Goal: Transaction & Acquisition: Purchase product/service

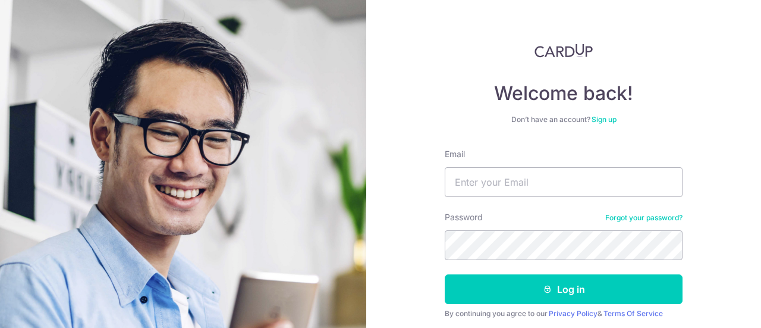
scroll to position [59, 0]
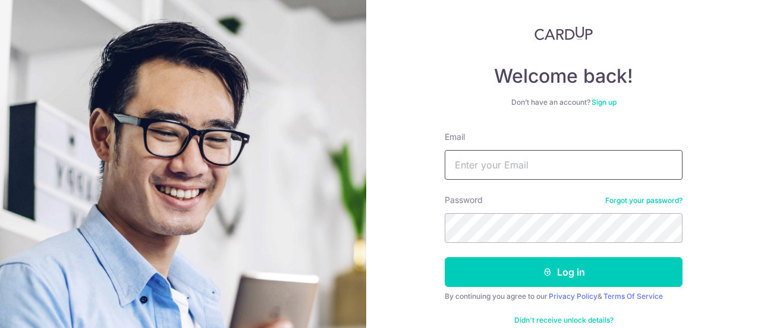
click at [532, 164] on input "Email" at bounding box center [564, 165] width 238 height 30
type input "[EMAIL_ADDRESS][DOMAIN_NAME]"
click at [445, 257] on button "Log in" at bounding box center [564, 272] width 238 height 30
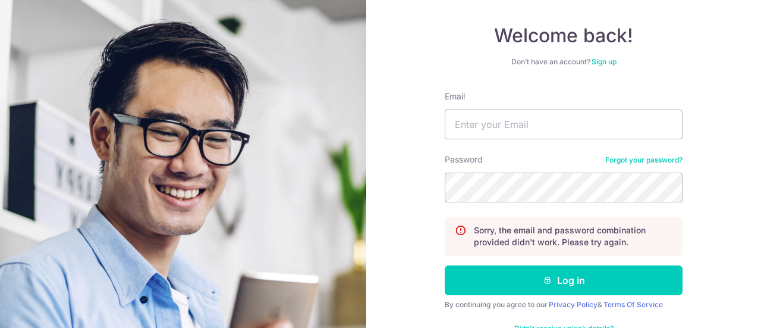
scroll to position [119, 0]
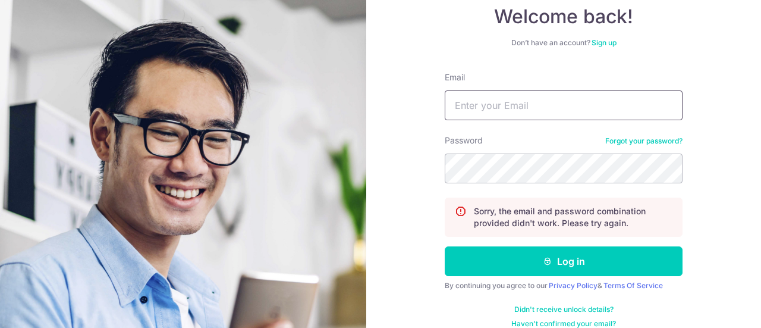
click at [513, 118] on input "Email" at bounding box center [564, 105] width 238 height 30
type input "[EMAIL_ADDRESS][DOMAIN_NAME]"
click at [445, 246] on button "Log in" at bounding box center [564, 261] width 238 height 30
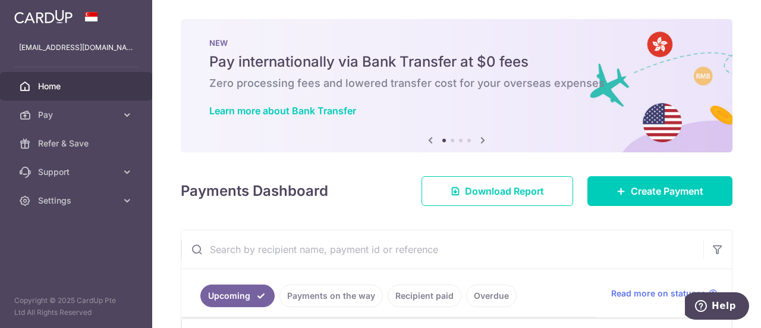
click at [125, 200] on icon at bounding box center [127, 200] width 12 height 12
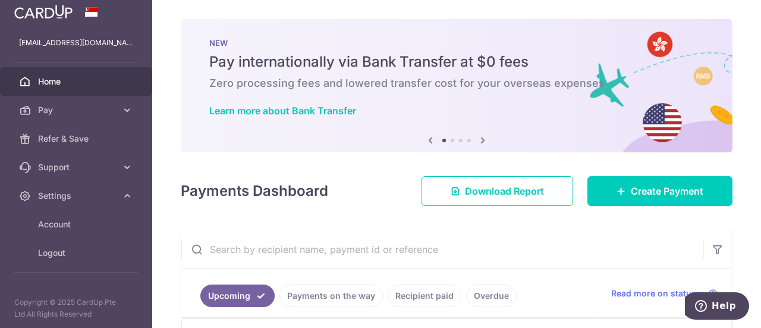
scroll to position [6, 0]
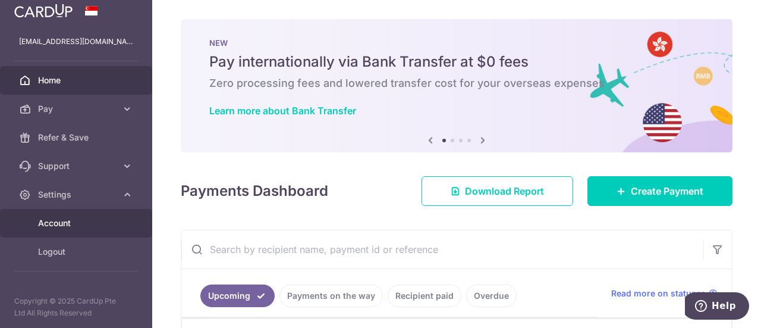
click at [65, 215] on link "Account" at bounding box center [76, 223] width 152 height 29
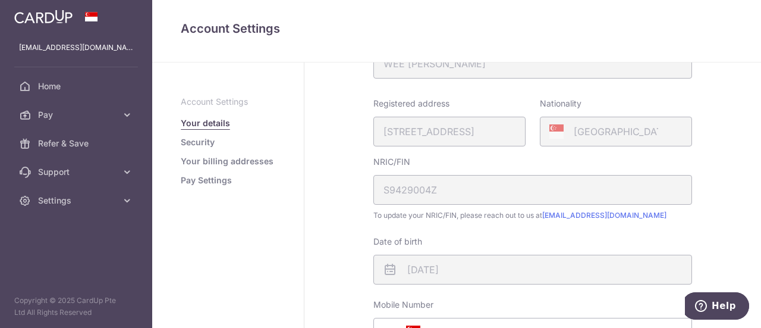
scroll to position [238, 0]
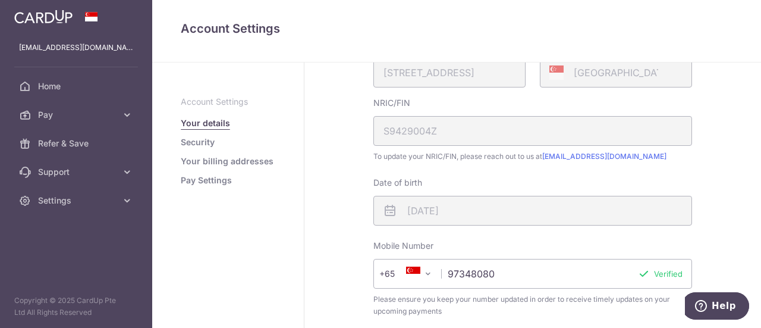
click at [196, 146] on link "Security" at bounding box center [198, 142] width 34 height 12
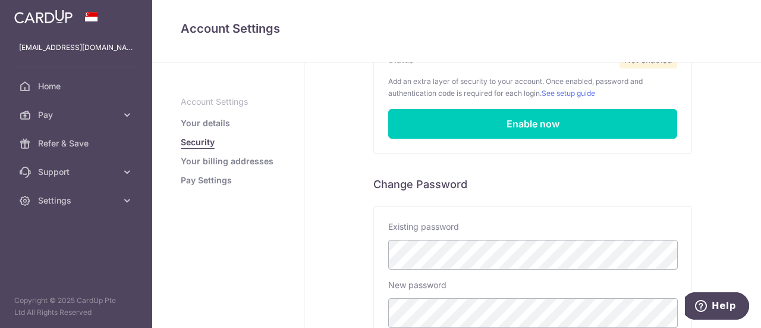
scroll to position [119, 0]
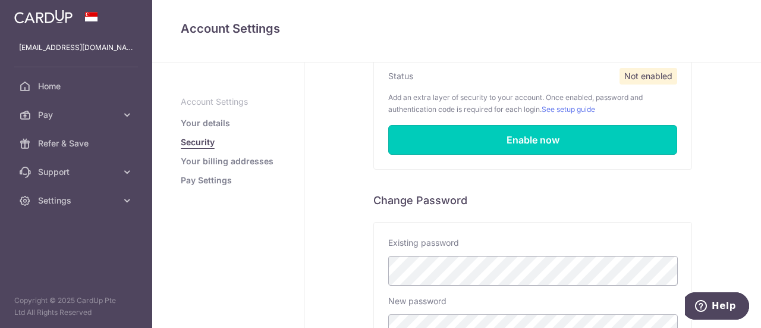
click at [589, 146] on link "Enable now" at bounding box center [532, 140] width 289 height 30
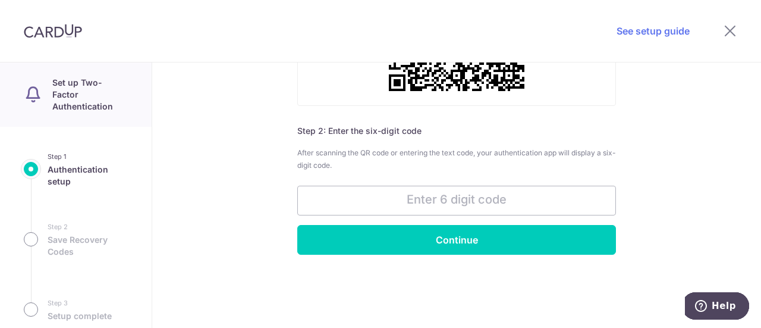
click at [479, 192] on input "text" at bounding box center [456, 201] width 319 height 30
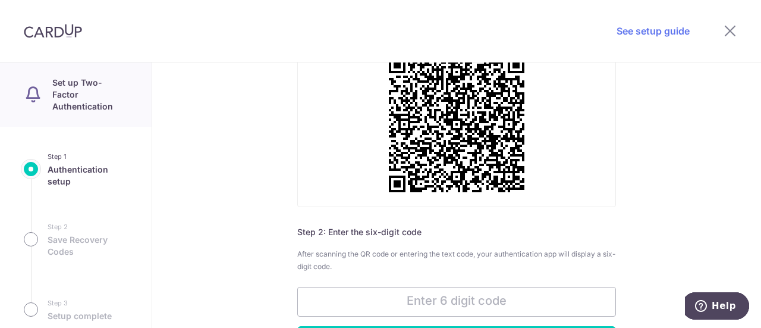
scroll to position [145, 0]
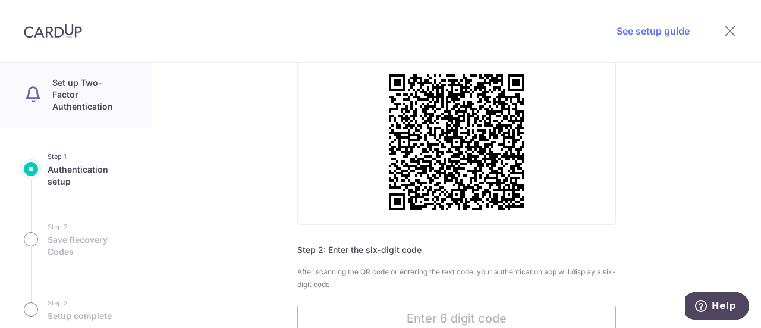
drag, startPoint x: 742, startPoint y: 35, endPoint x: 733, endPoint y: 33, distance: 9.2
click at [733, 33] on div at bounding box center [730, 31] width 62 height 62
click at [733, 33] on icon at bounding box center [730, 30] width 14 height 15
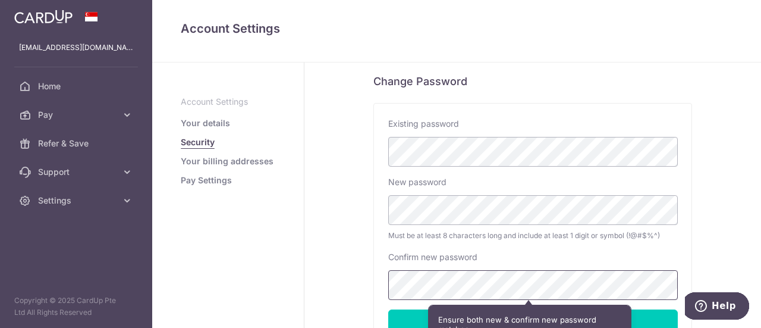
scroll to position [341, 0]
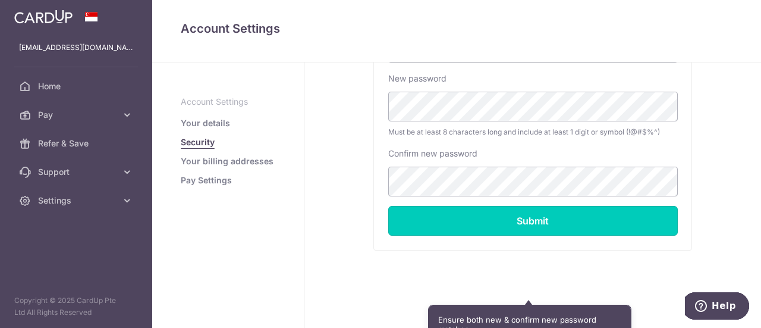
click at [554, 206] on input "Submit" at bounding box center [533, 221] width 290 height 30
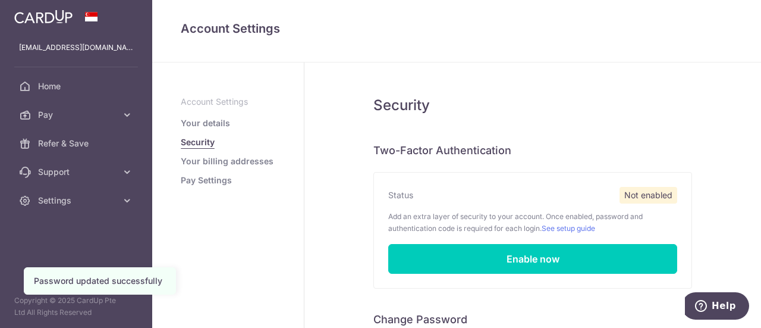
click at [234, 164] on link "Your billing addresses" at bounding box center [227, 161] width 93 height 12
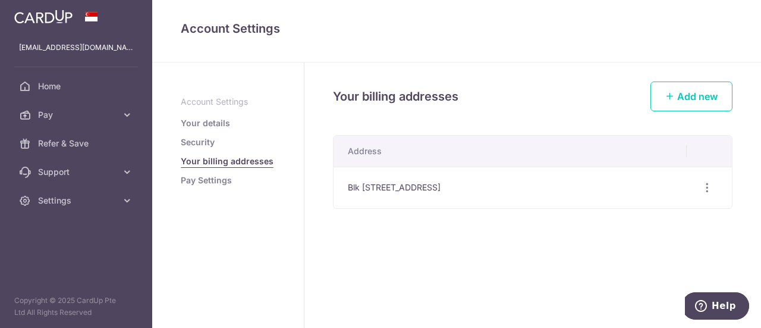
click at [188, 177] on link "Pay Settings" at bounding box center [206, 180] width 51 height 12
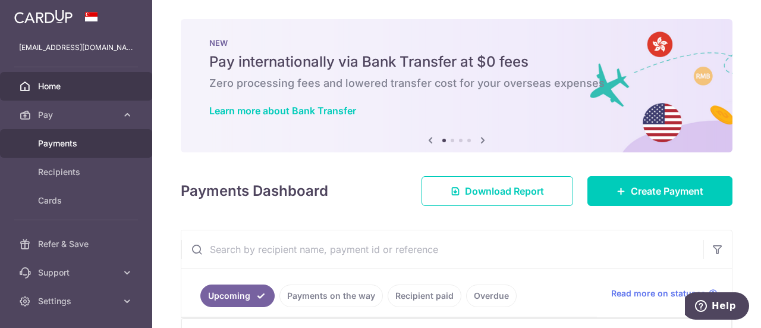
click at [88, 144] on span "Payments" at bounding box center [77, 143] width 78 height 12
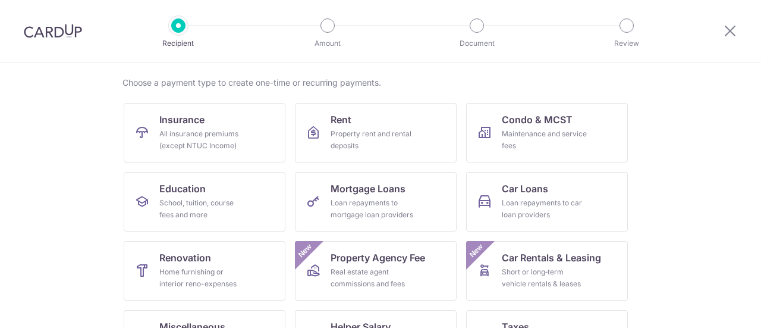
scroll to position [119, 0]
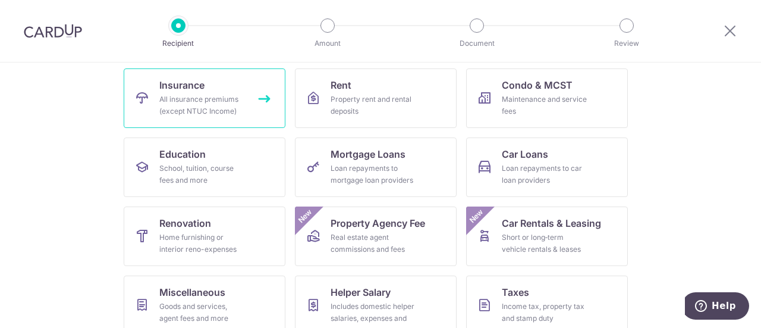
click at [208, 89] on link "Insurance All insurance premiums (except NTUC Income)" at bounding box center [205, 97] width 162 height 59
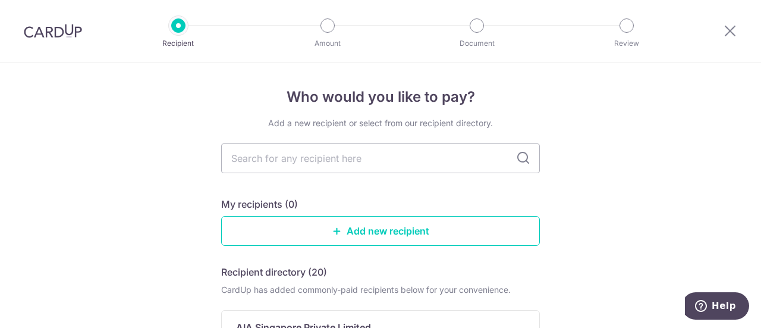
scroll to position [59, 0]
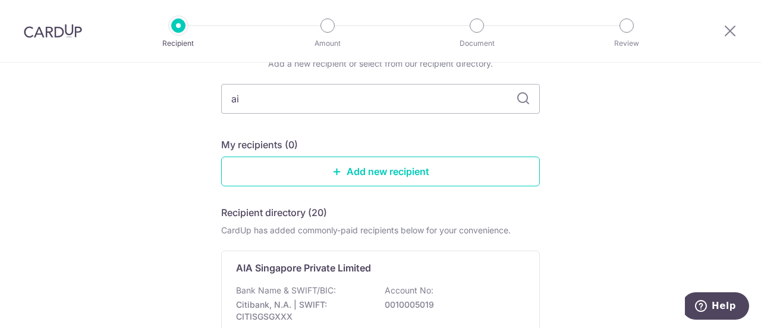
type input "aia"
click at [410, 93] on input "aia" at bounding box center [380, 99] width 319 height 30
type input "AIA [GEOGRAPHIC_DATA]"
click at [520, 97] on icon at bounding box center [523, 99] width 14 height 14
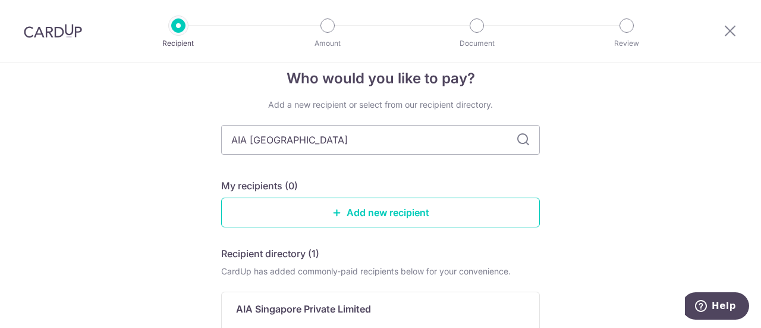
scroll to position [0, 0]
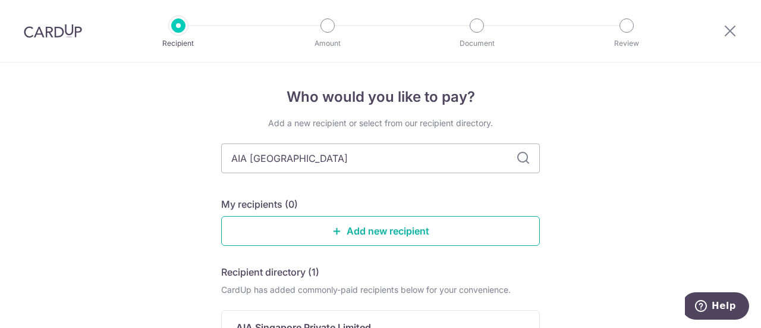
click at [384, 230] on link "Add new recipient" at bounding box center [380, 231] width 319 height 30
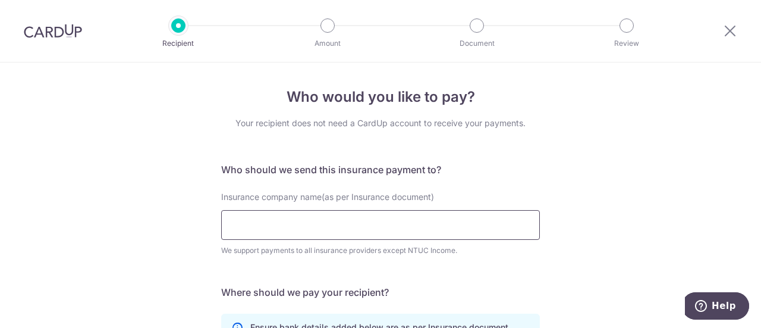
click at [401, 235] on input "Insurance company name(as per Insurance document)" at bounding box center [380, 225] width 319 height 30
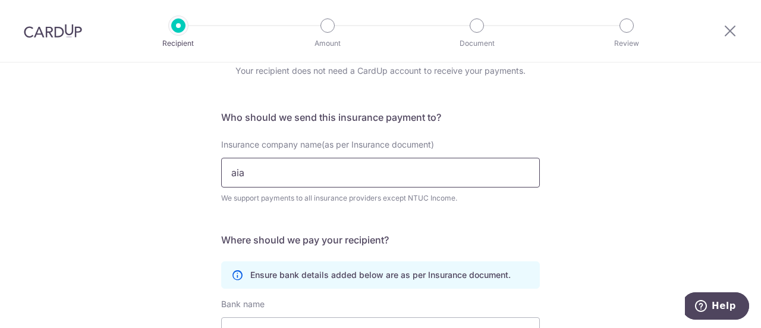
scroll to position [119, 0]
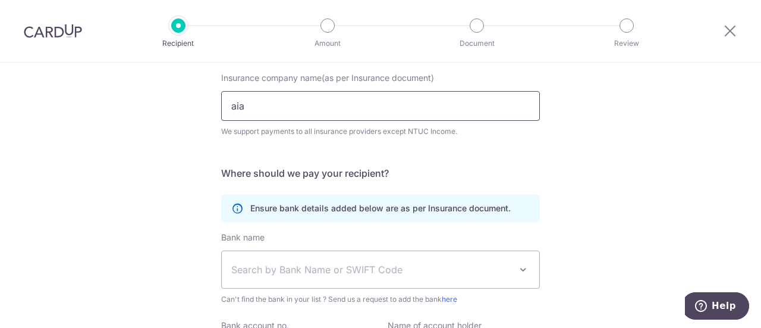
drag, startPoint x: 248, startPoint y: 112, endPoint x: 219, endPoint y: 107, distance: 29.0
click at [221, 107] on input "aia" at bounding box center [380, 106] width 319 height 30
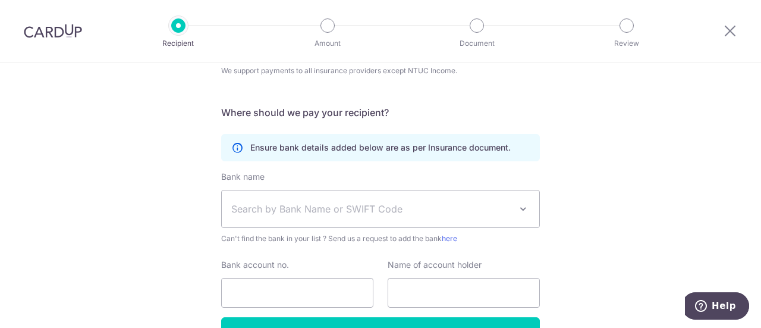
scroll to position [238, 0]
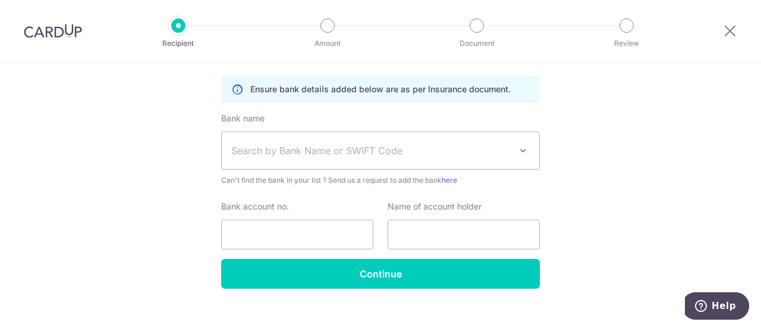
type input "AIA Singapore"
click at [503, 146] on span "Search by Bank Name or SWIFT Code" at bounding box center [370, 150] width 279 height 14
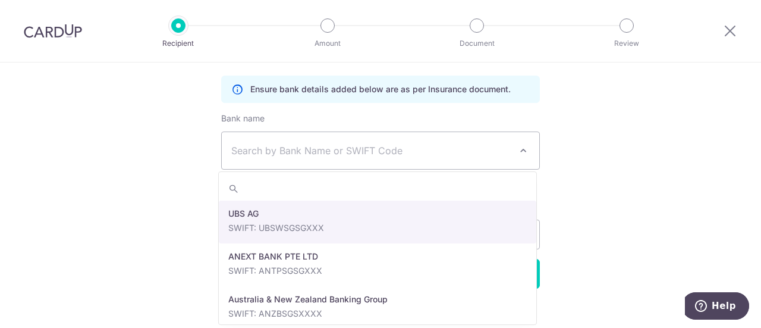
click at [574, 152] on div "Who would you like to pay? Your recipient does not need a CardUp account to rec…" at bounding box center [380, 85] width 761 height 520
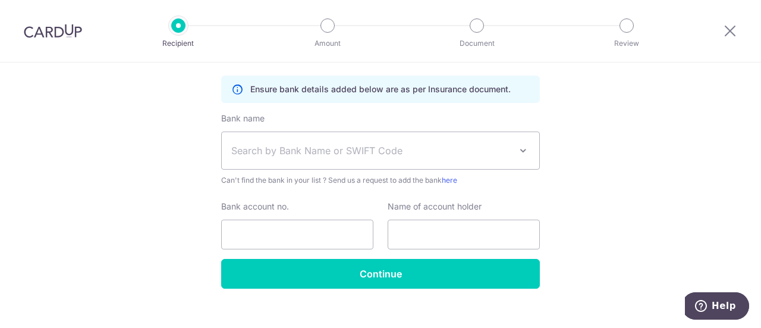
click at [525, 145] on span at bounding box center [523, 150] width 14 height 14
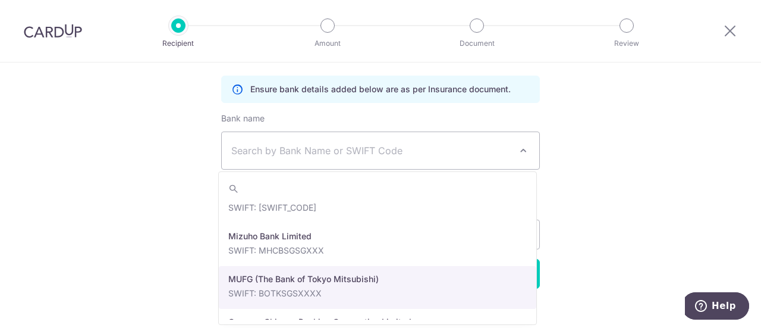
scroll to position [1903, 0]
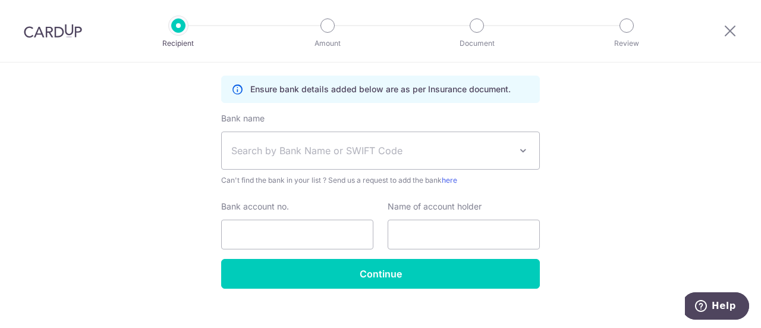
click at [592, 204] on div "Who would you like to pay? Your recipient does not need a CardUp account to rec…" at bounding box center [380, 85] width 761 height 520
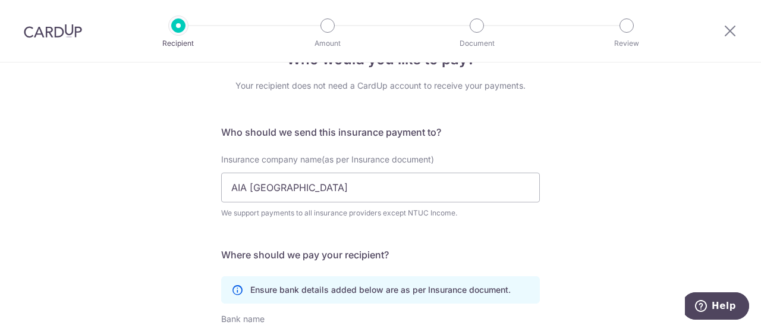
scroll to position [0, 0]
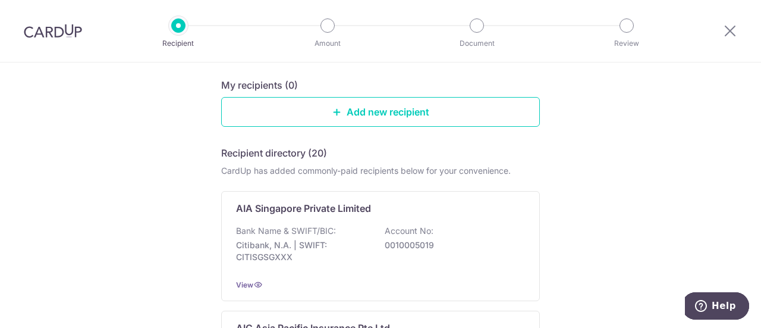
scroll to position [238, 0]
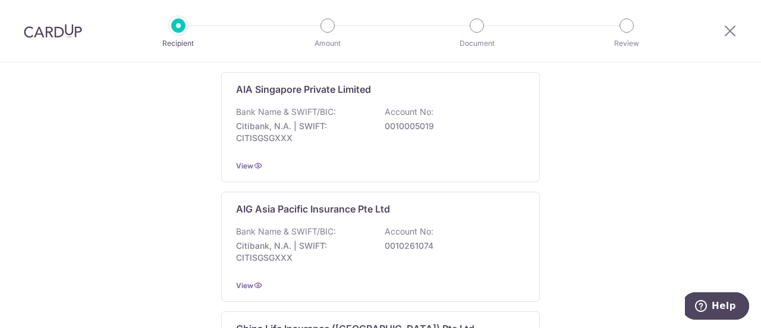
click at [341, 118] on div "Bank Name & SWIFT/BIC: Citibank, N.A. | SWIFT: CITISGSGXXX Account No: 00100050…" at bounding box center [380, 128] width 289 height 44
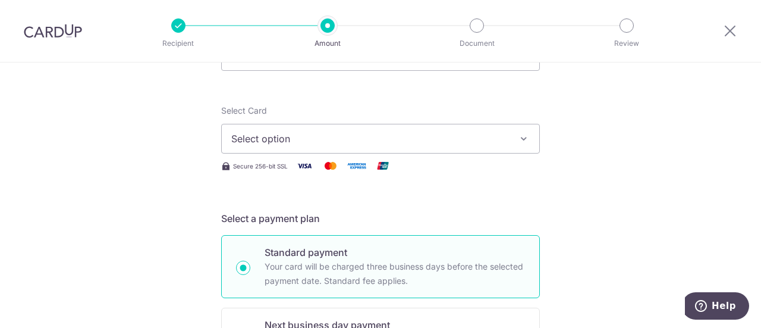
click at [410, 135] on span "Select option" at bounding box center [369, 138] width 277 height 14
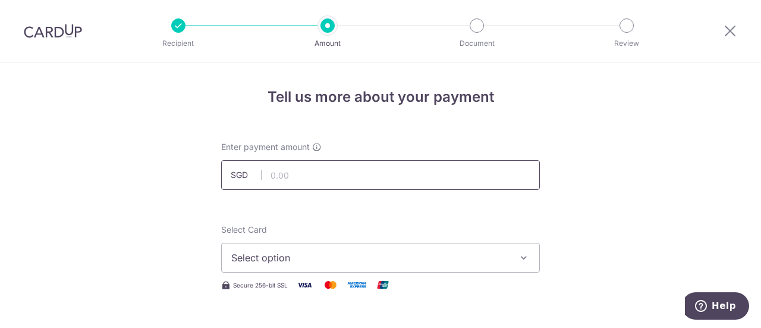
click at [277, 178] on input "text" at bounding box center [380, 175] width 319 height 30
paste input "751.50"
type input "751.50"
click at [321, 228] on div "Select Card Select option Add credit card Your Cards **** 2697" at bounding box center [380, 248] width 319 height 49
click at [362, 252] on span "Select option" at bounding box center [369, 257] width 277 height 14
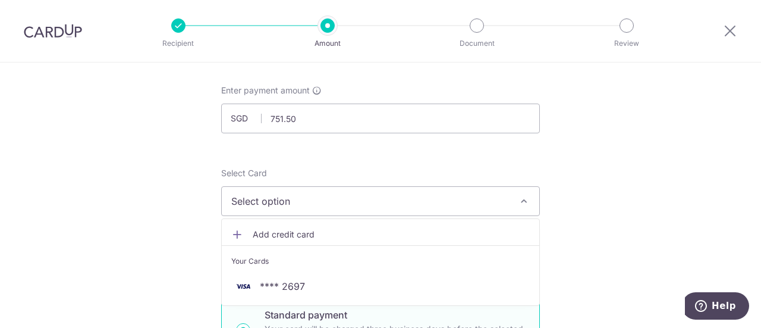
scroll to position [119, 0]
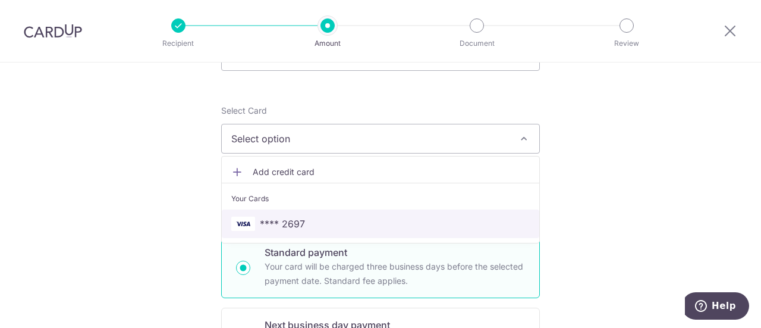
click at [321, 231] on link "**** 2697" at bounding box center [381, 223] width 318 height 29
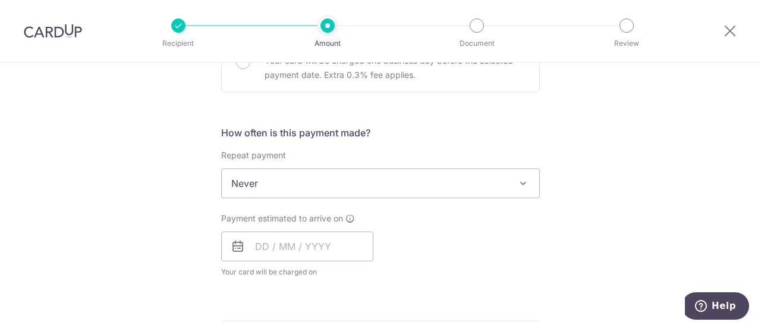
scroll to position [416, 0]
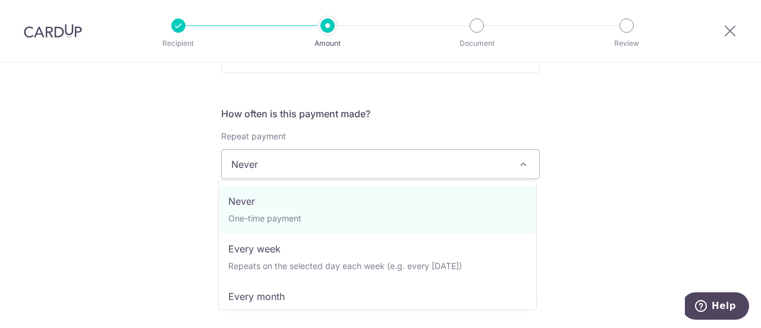
click at [331, 159] on span "Never" at bounding box center [381, 164] width 318 height 29
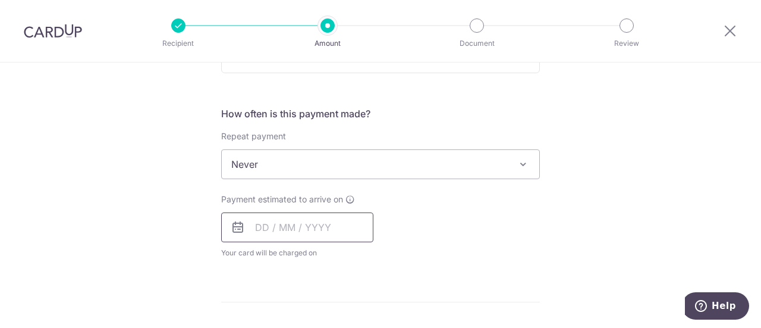
click at [316, 220] on input "text" at bounding box center [297, 227] width 152 height 30
click at [431, 222] on div "Payment estimated to arrive on Prev Next Aug Sep Oct Nov Dec 2025 2026 2027 202…" at bounding box center [380, 225] width 333 height 65
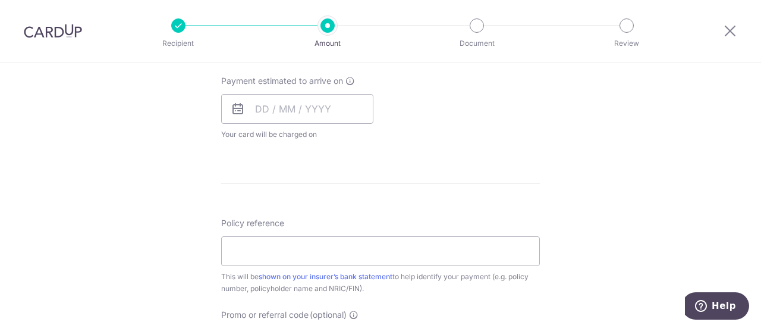
scroll to position [535, 0]
click at [296, 105] on input "text" at bounding box center [297, 108] width 152 height 30
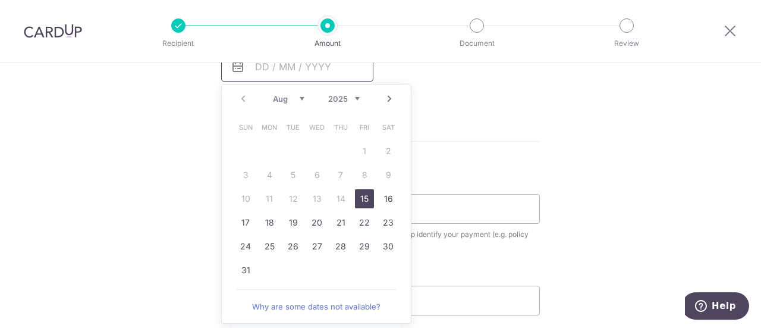
scroll to position [595, 0]
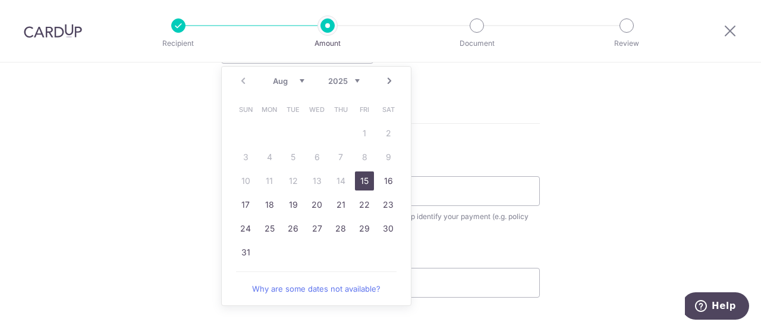
click at [363, 184] on link "15" at bounding box center [364, 180] width 19 height 19
type input "[DATE]"
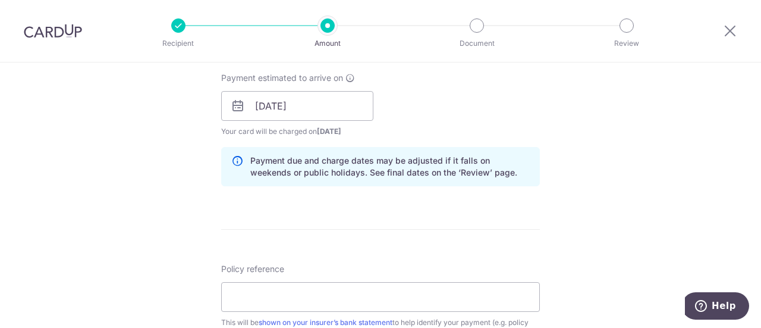
scroll to position [654, 0]
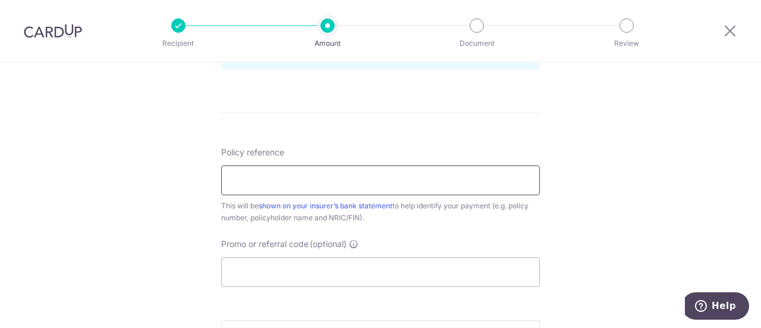
click at [353, 191] on input "Policy reference" at bounding box center [380, 180] width 319 height 30
paste input "751.50"
drag, startPoint x: 287, startPoint y: 182, endPoint x: 385, endPoint y: 114, distance: 119.3
paste input "L534344779"
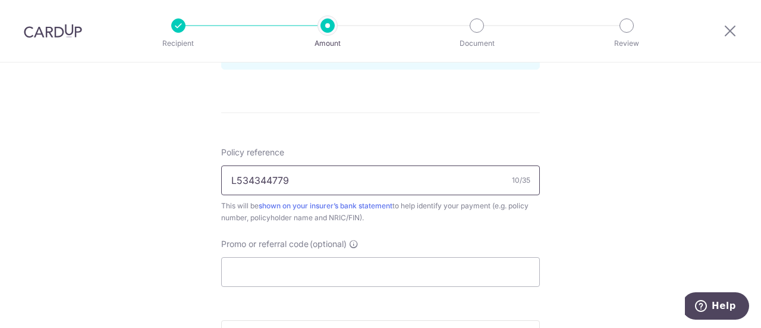
type input "L534344779"
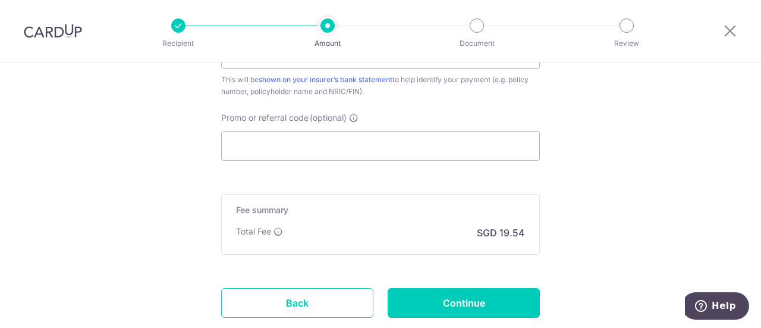
scroll to position [714, 0]
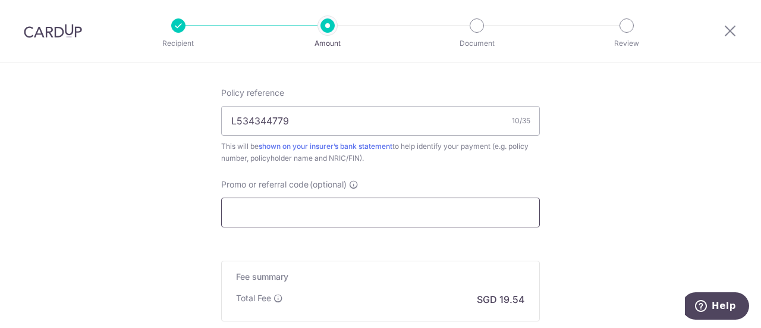
click at [306, 213] on input "Promo or referral code (optional)" at bounding box center [380, 212] width 319 height 30
paste input "OFF225"
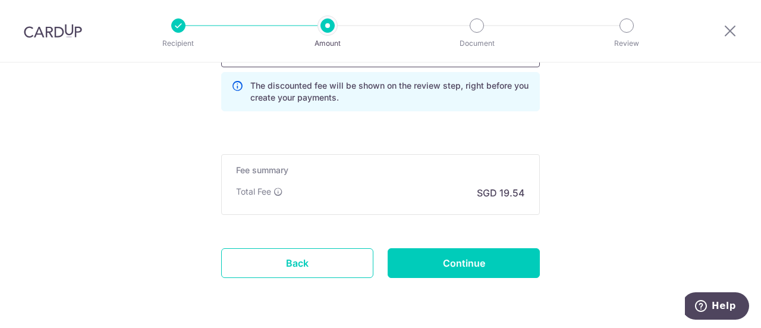
scroll to position [892, 0]
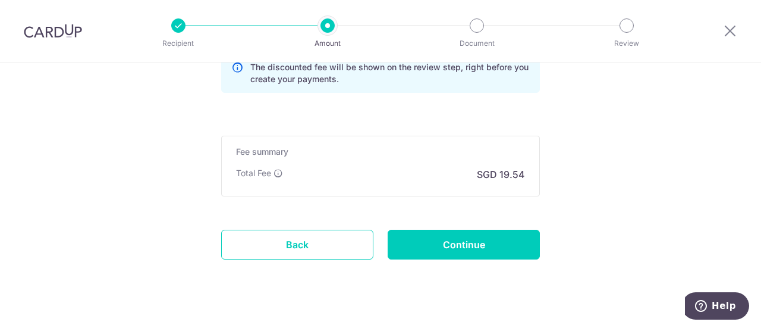
type input "OFF225"
click at [445, 230] on input "Continue" at bounding box center [464, 245] width 152 height 30
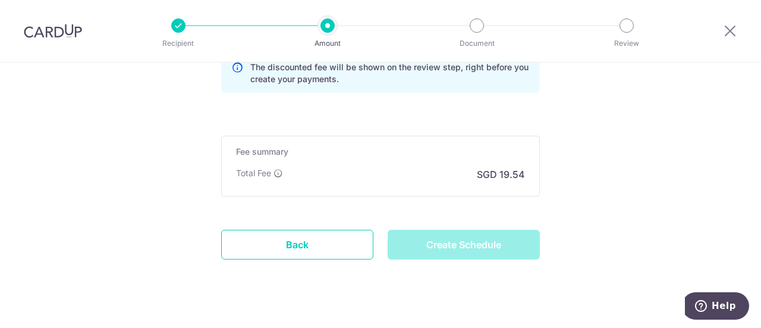
type input "Create Schedule"
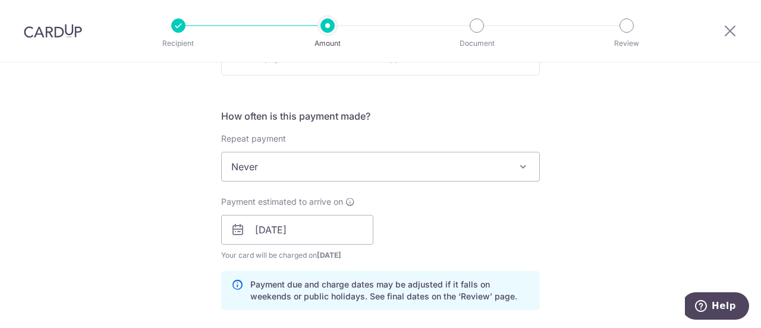
scroll to position [357, 0]
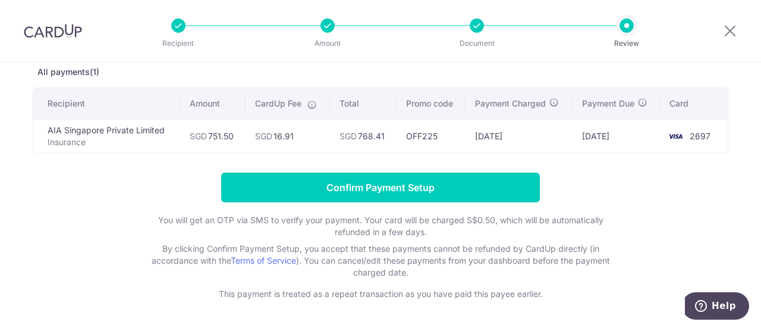
scroll to position [47, 0]
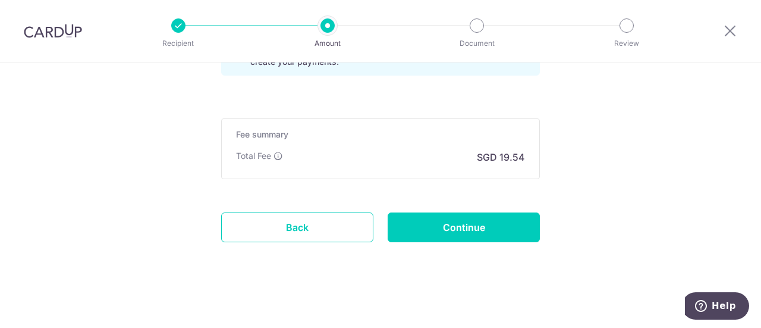
scroll to position [791, 0]
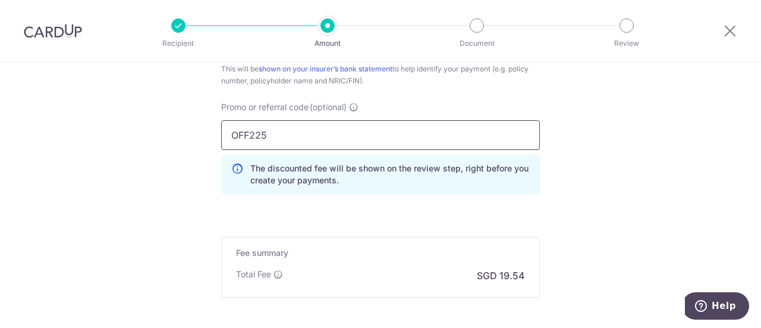
drag, startPoint x: 280, startPoint y: 133, endPoint x: 201, endPoint y: 133, distance: 79.1
paste input "REC18"
type input "REC185"
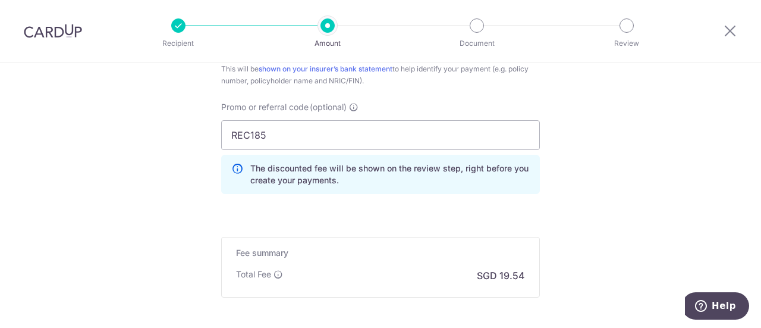
scroll to position [909, 0]
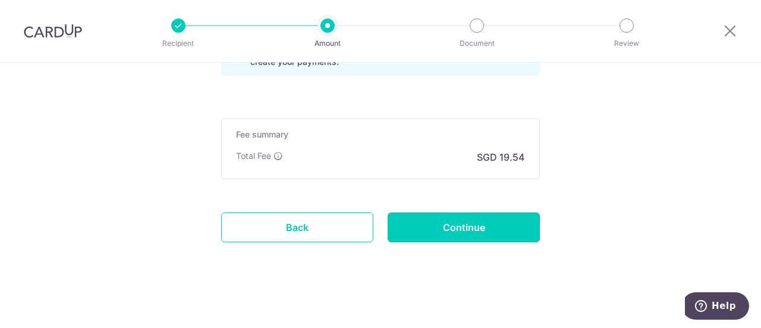
click at [465, 218] on input "Continue" at bounding box center [464, 227] width 152 height 30
type input "Update Schedule"
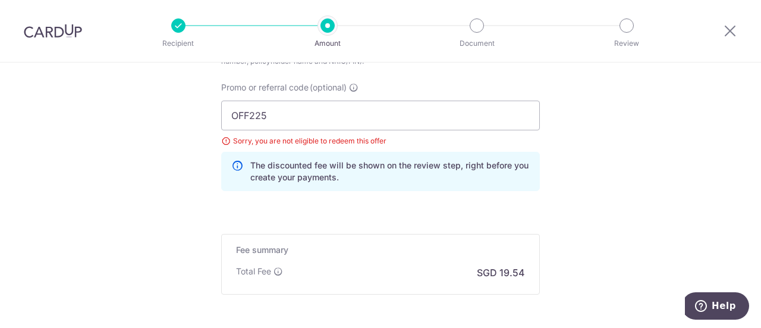
scroll to position [807, 0]
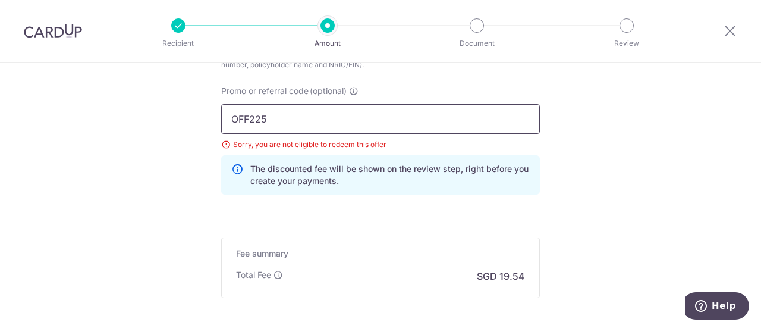
drag, startPoint x: 280, startPoint y: 125, endPoint x: 185, endPoint y: 120, distance: 95.3
paste input "MILELION"
type input "MILELION"
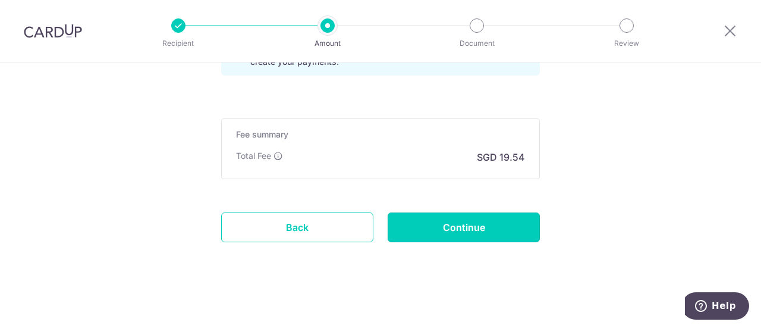
click at [457, 217] on input "Continue" at bounding box center [464, 227] width 152 height 30
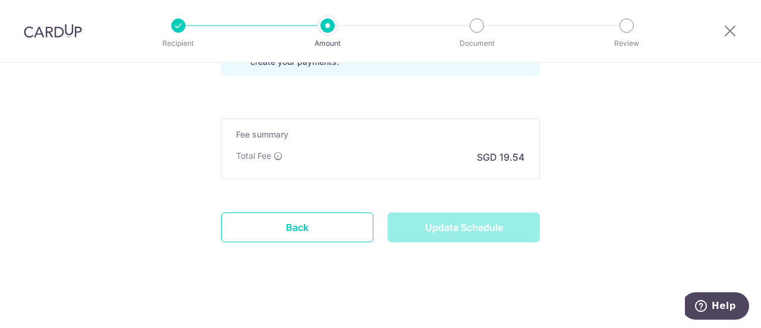
type input "Update Schedule"
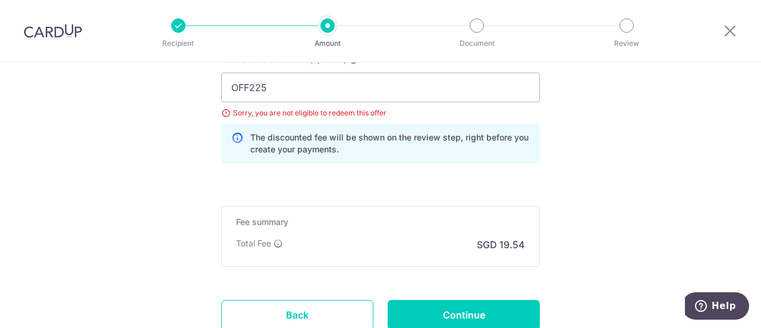
scroll to position [822, 0]
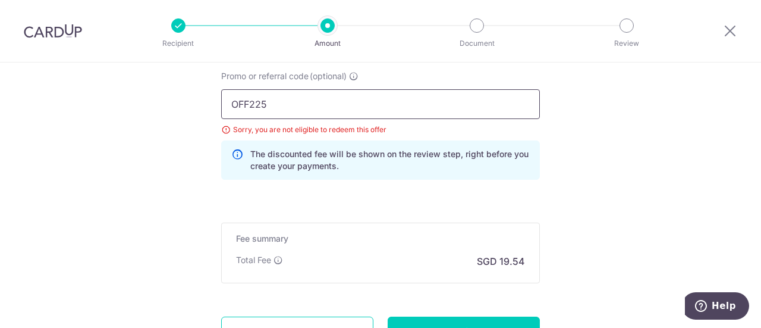
drag, startPoint x: 266, startPoint y: 104, endPoint x: 205, endPoint y: 103, distance: 61.3
paste input "REC18"
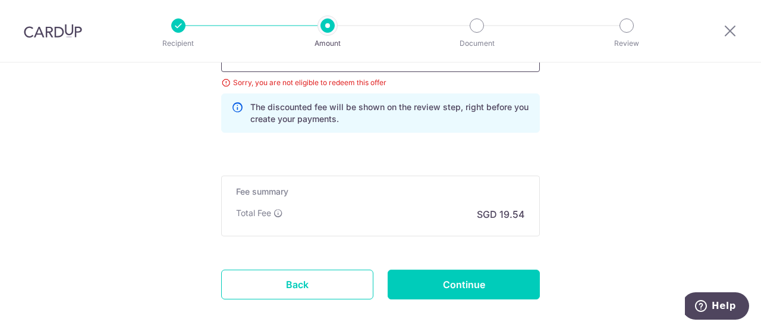
scroll to position [926, 0]
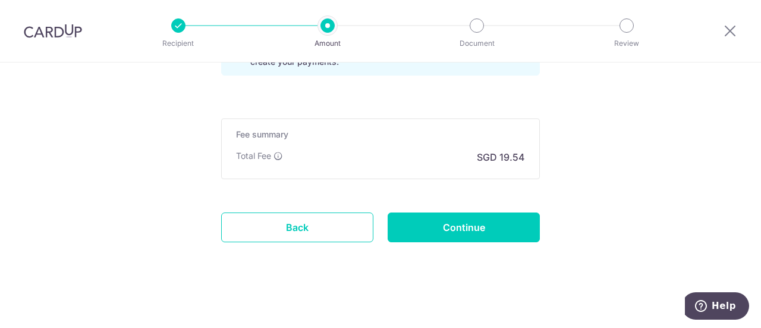
type input "REC185"
click at [469, 234] on input "Continue" at bounding box center [464, 227] width 152 height 30
type input "Update Schedule"
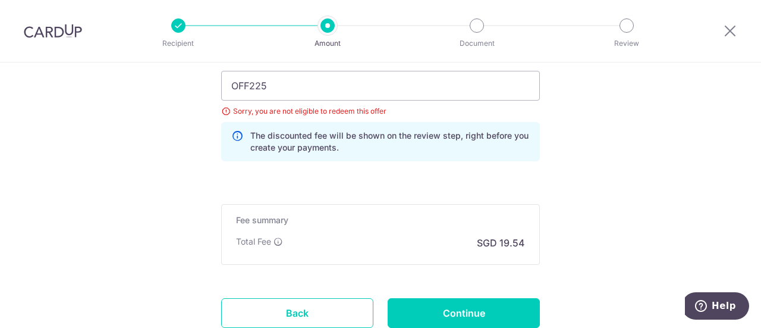
scroll to position [822, 0]
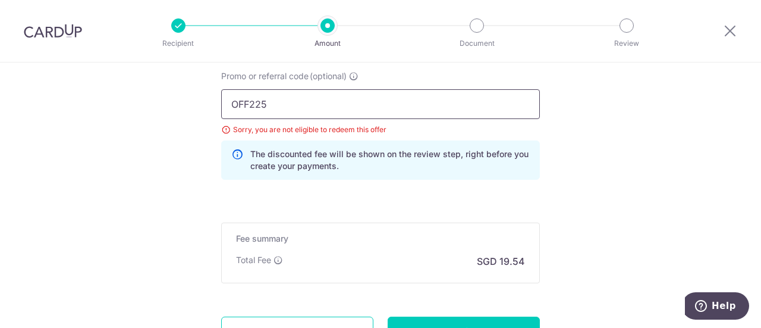
drag, startPoint x: 287, startPoint y: 103, endPoint x: 225, endPoint y: 97, distance: 62.2
click at [226, 97] on input "OFF225" at bounding box center [380, 104] width 319 height 30
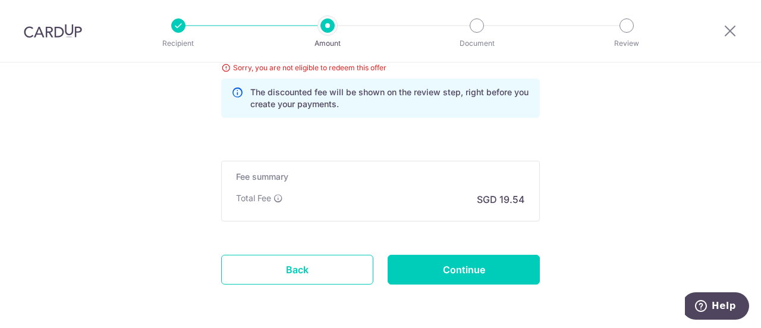
scroll to position [926, 0]
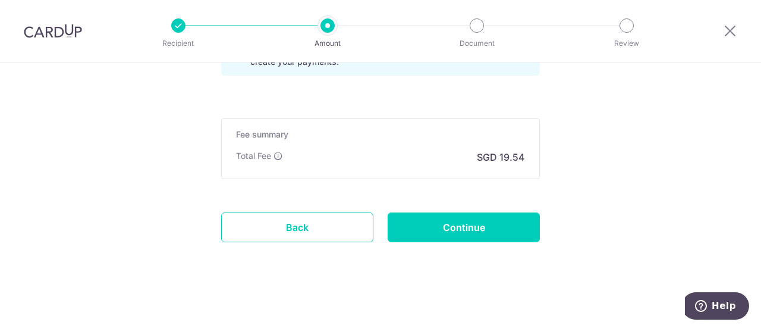
click at [475, 221] on input "Continue" at bounding box center [464, 227] width 152 height 30
type input "Update Schedule"
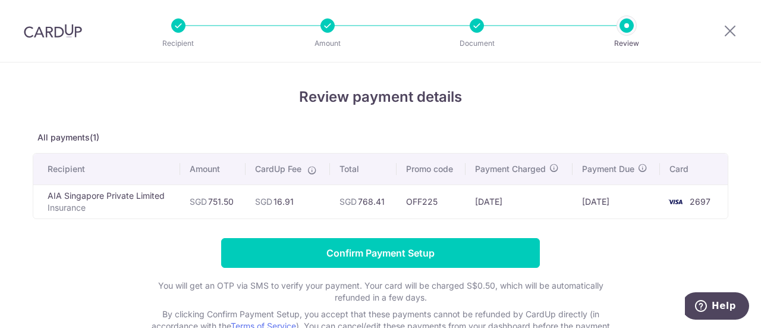
scroll to position [106, 0]
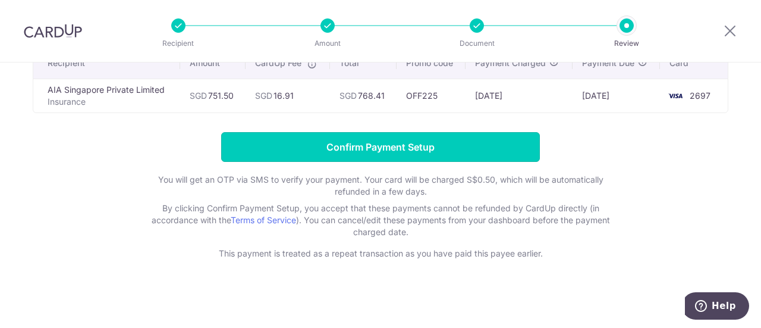
click at [400, 132] on input "Confirm Payment Setup" at bounding box center [380, 147] width 319 height 30
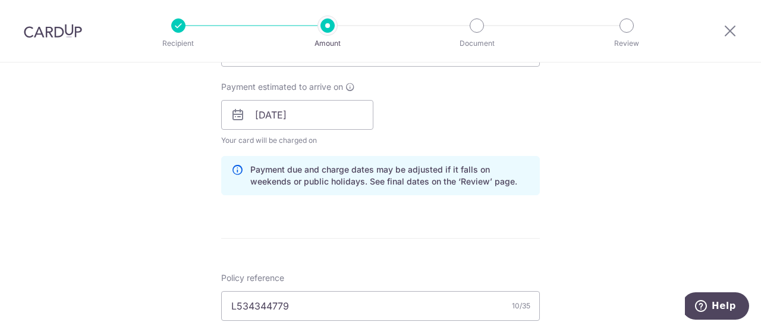
scroll to position [399, 0]
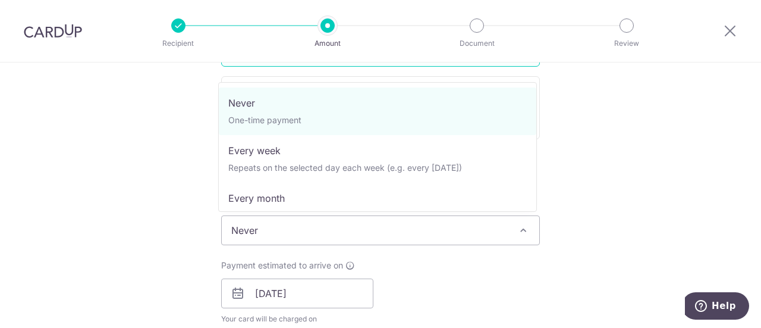
click at [392, 233] on span "Never" at bounding box center [381, 230] width 318 height 29
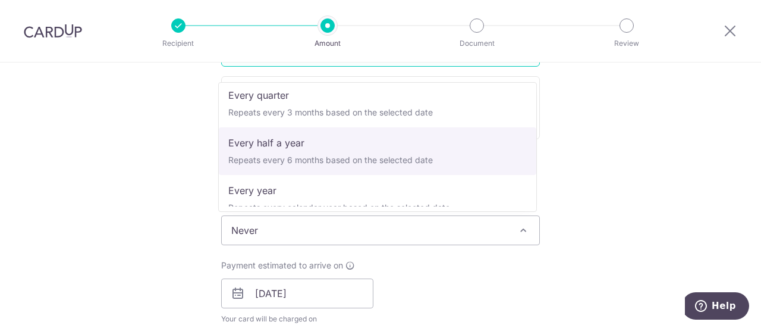
scroll to position [167, 0]
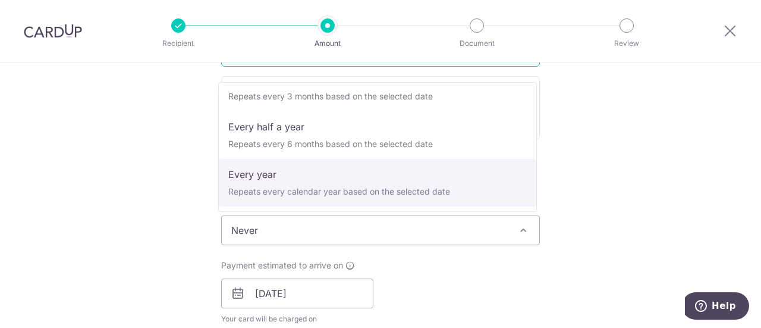
select select "6"
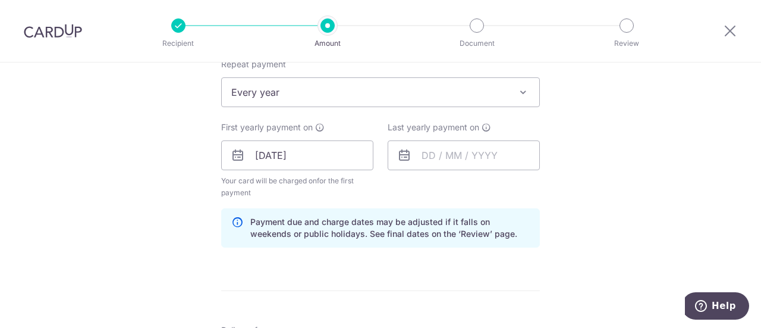
scroll to position [518, 0]
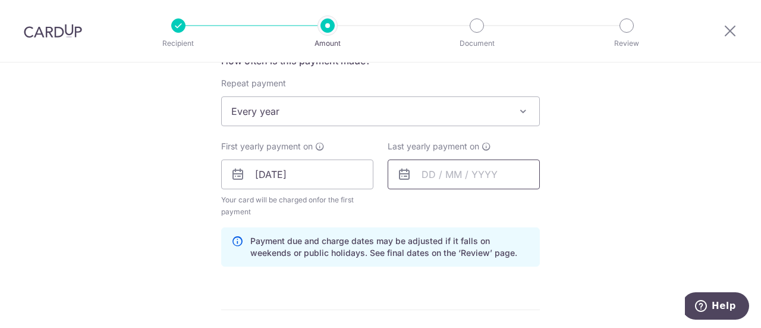
click at [457, 173] on input "text" at bounding box center [464, 174] width 152 height 30
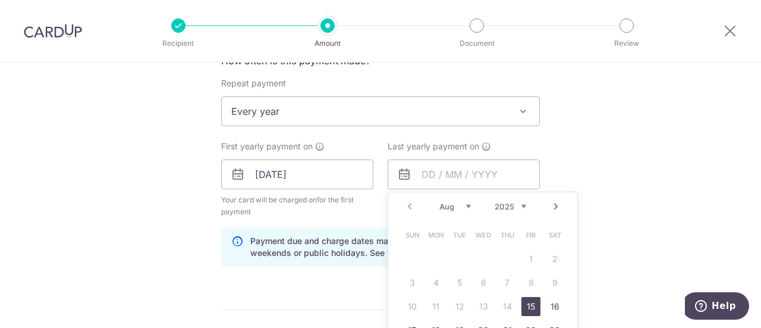
click at [510, 206] on select "2025 2026 2027 2028 2029 2030 2031 2032 2033 2034 2035" at bounding box center [511, 207] width 32 height 10
click at [522, 202] on select "2025 2026 2027 2028 2029 2030 2031 2032 2033 2034 2035" at bounding box center [511, 207] width 32 height 10
click at [652, 177] on div "Tell us more about your payment Enter payment amount SGD 751.50 751.50 Unable t…" at bounding box center [380, 163] width 761 height 1239
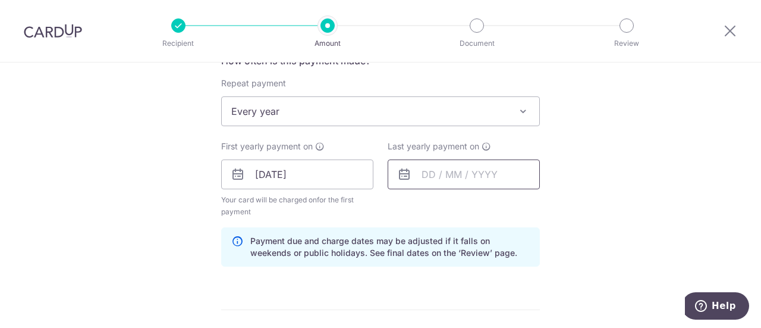
click at [423, 174] on input "text" at bounding box center [464, 174] width 152 height 30
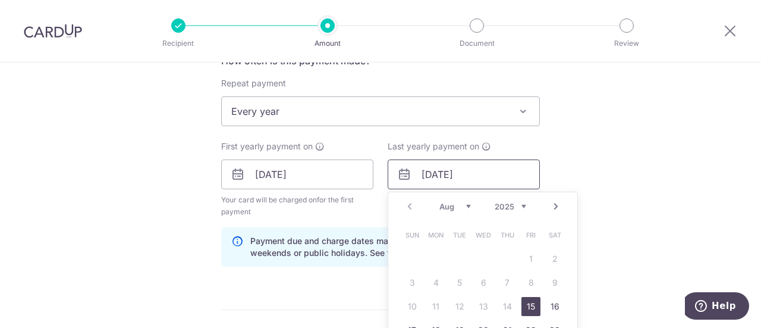
type input "[DATE]"
click at [638, 158] on div "Tell us more about your payment Enter payment amount SGD 751.50 751.50 Unable t…" at bounding box center [380, 163] width 761 height 1239
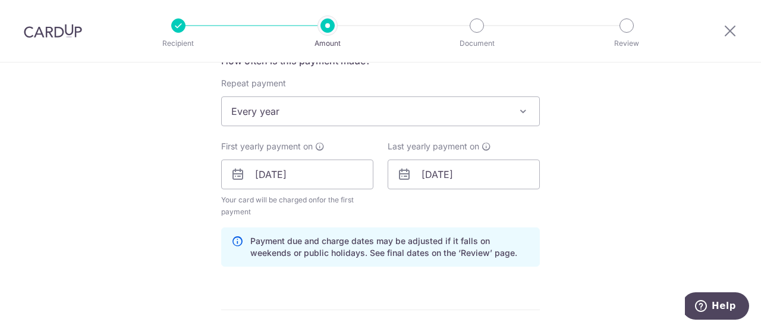
scroll to position [458, 0]
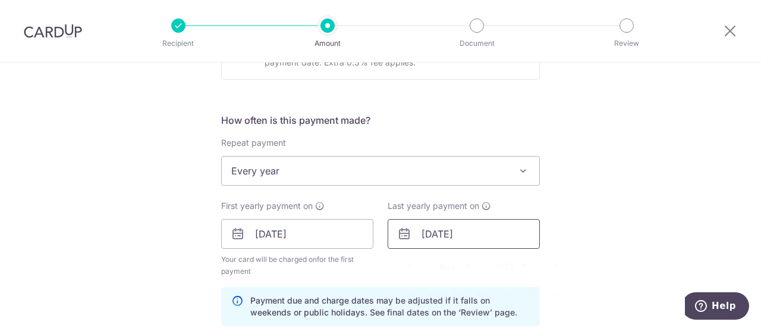
click at [472, 228] on input "[DATE]" at bounding box center [464, 234] width 152 height 30
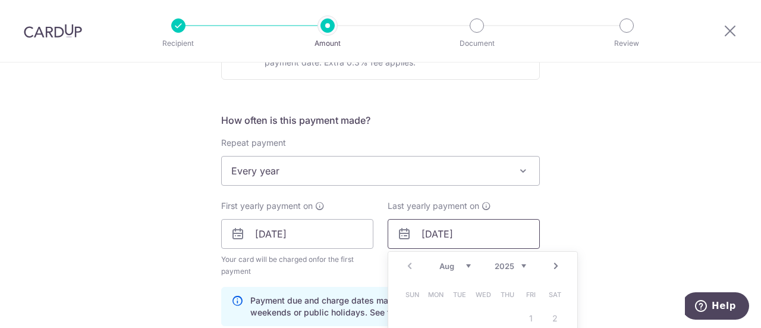
drag, startPoint x: 491, startPoint y: 233, endPoint x: 404, endPoint y: 233, distance: 86.2
click at [404, 233] on div "[DATE] Prev Next Aug Sep Oct Nov [DATE] 2026 2027 2028 2029 2030 2031 2032 2033…" at bounding box center [464, 234] width 152 height 30
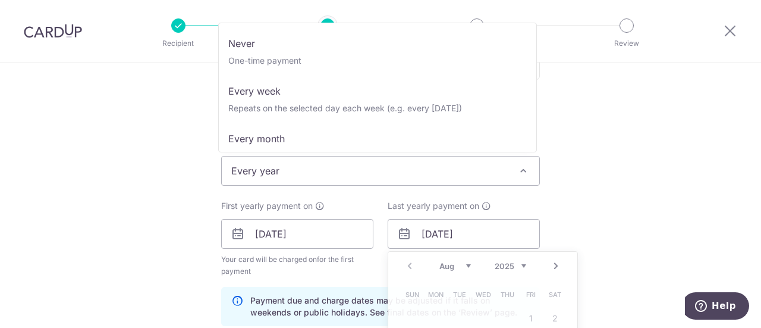
click at [387, 166] on span "Every year" at bounding box center [381, 170] width 318 height 29
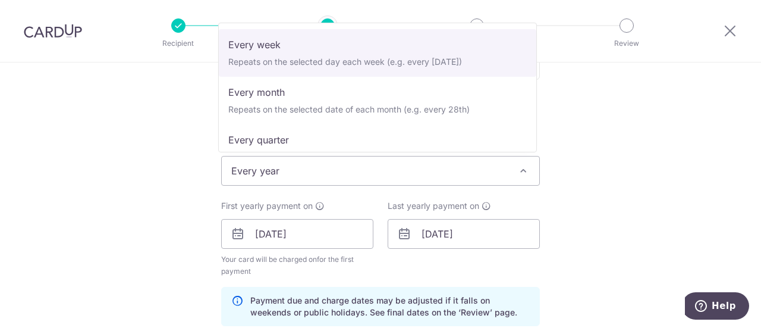
scroll to position [0, 0]
select select "1"
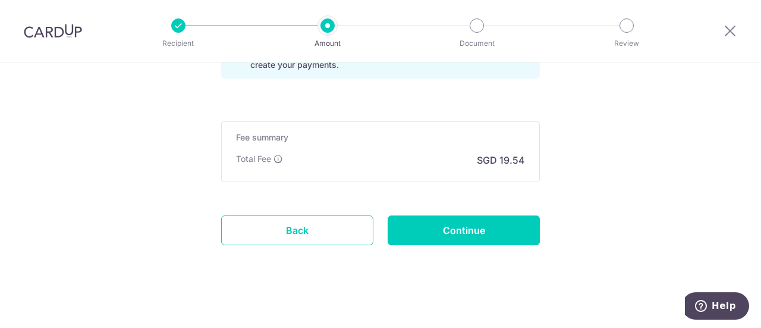
scroll to position [957, 0]
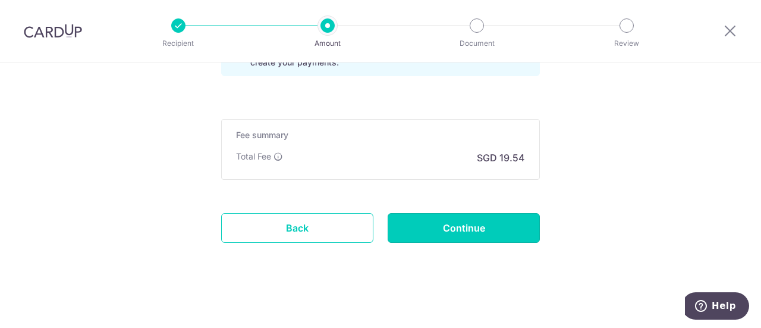
click at [477, 231] on input "Continue" at bounding box center [464, 228] width 152 height 30
type input "Update Schedule"
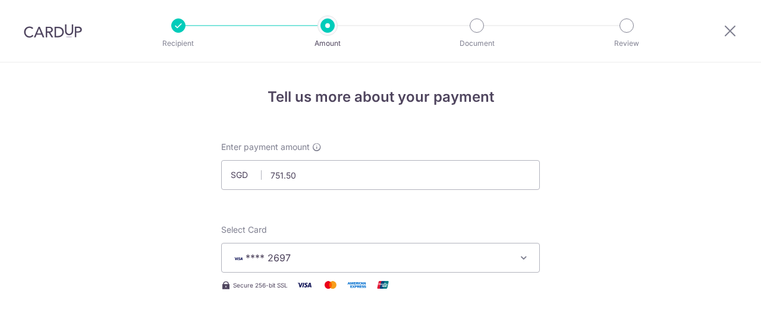
select select "6"
click at [734, 31] on icon at bounding box center [730, 30] width 14 height 15
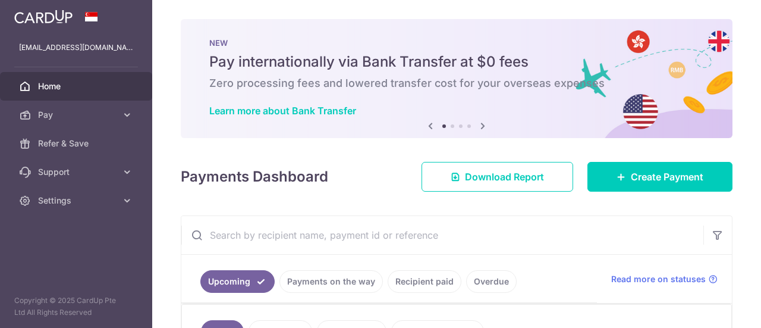
click at [62, 83] on span "Home" at bounding box center [77, 86] width 78 height 12
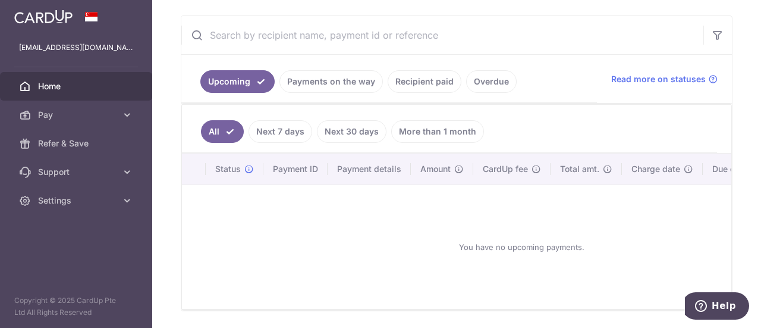
scroll to position [196, 0]
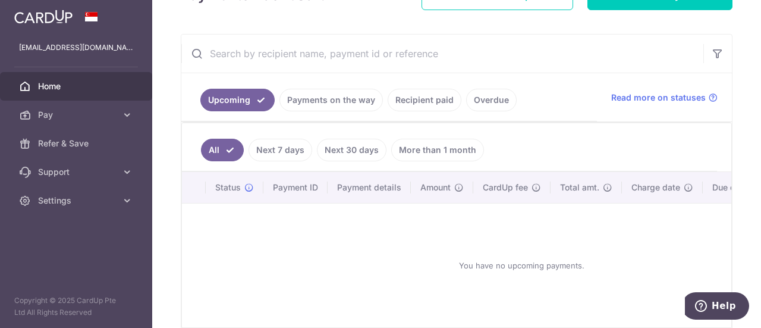
click at [436, 143] on link "More than 1 month" at bounding box center [437, 150] width 93 height 23
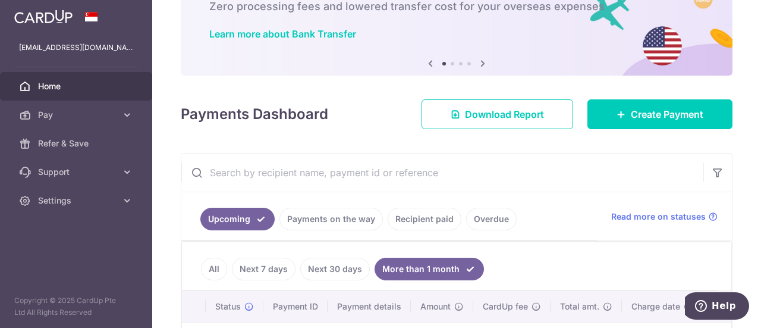
click at [412, 218] on link "Recipient paid" at bounding box center [425, 219] width 74 height 23
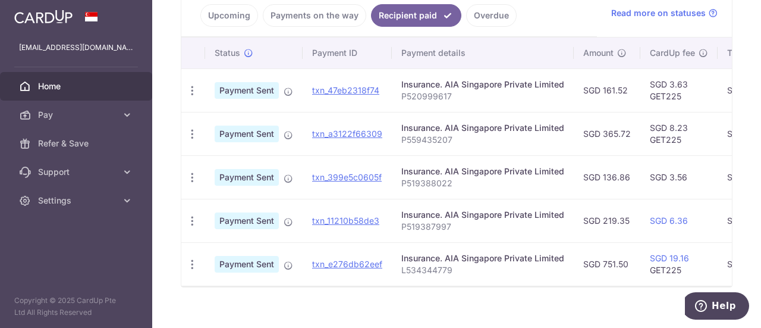
scroll to position [298, 0]
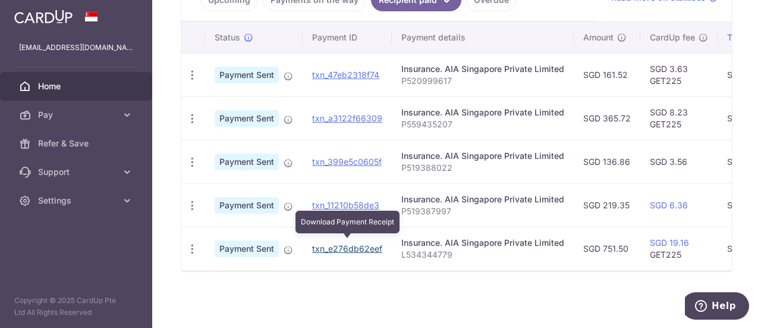
click at [369, 243] on link "txn_e276db62eef" at bounding box center [347, 248] width 70 height 10
click at [328, 244] on link "txn_e276db62eef" at bounding box center [347, 248] width 70 height 10
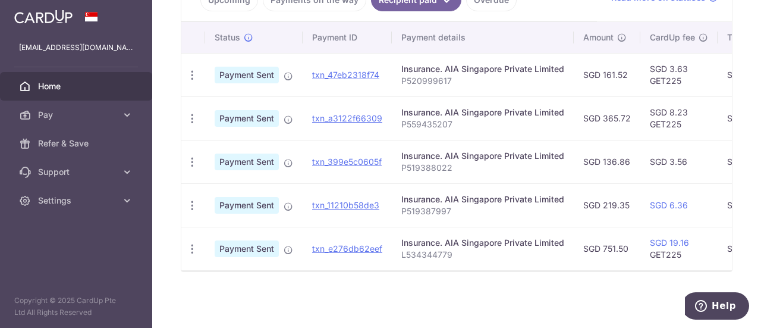
drag, startPoint x: 731, startPoint y: 273, endPoint x: 720, endPoint y: 234, distance: 40.8
click at [752, 319] on div at bounding box center [752, 319] width 0 height 0
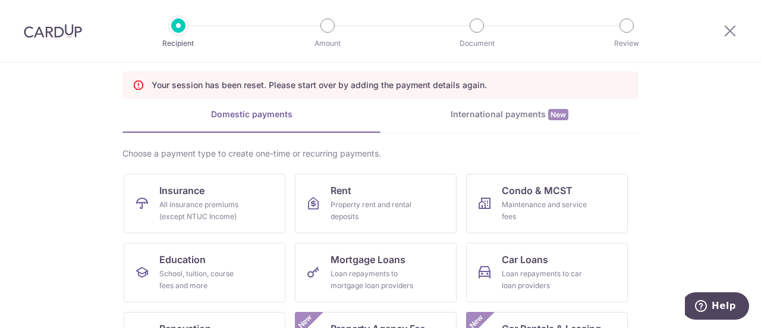
scroll to position [59, 0]
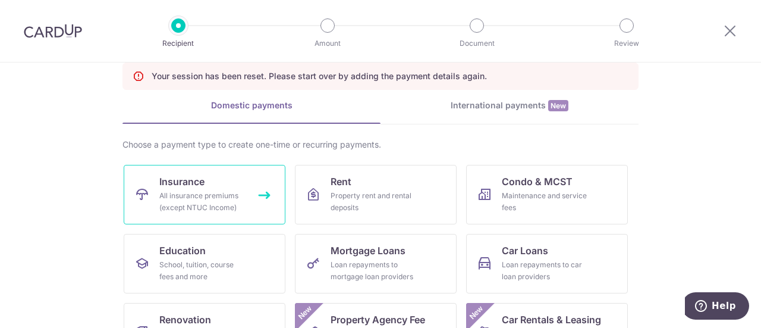
click at [247, 193] on link "Insurance All insurance premiums (except NTUC Income)" at bounding box center [205, 194] width 162 height 59
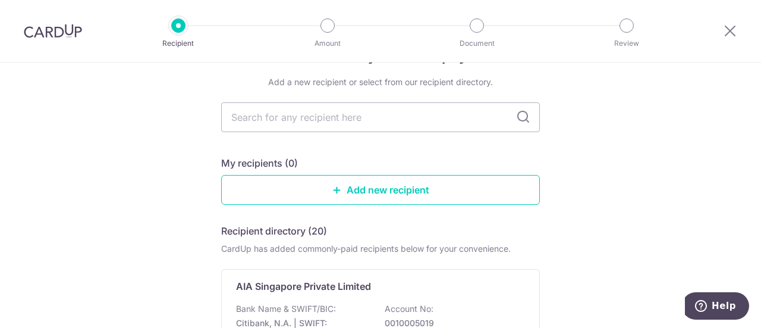
scroll to position [59, 0]
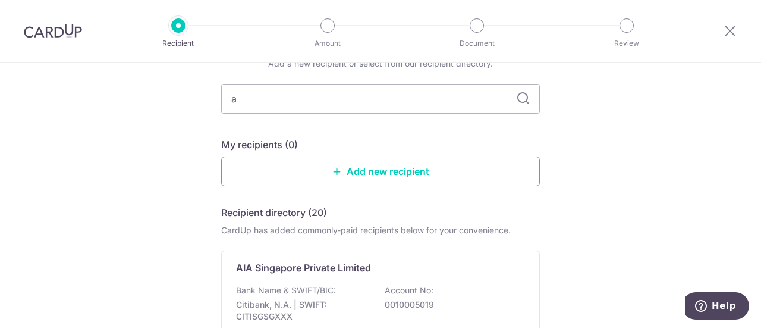
type input "a"
click at [461, 262] on div "AIA Singapore Private Limited" at bounding box center [373, 267] width 275 height 14
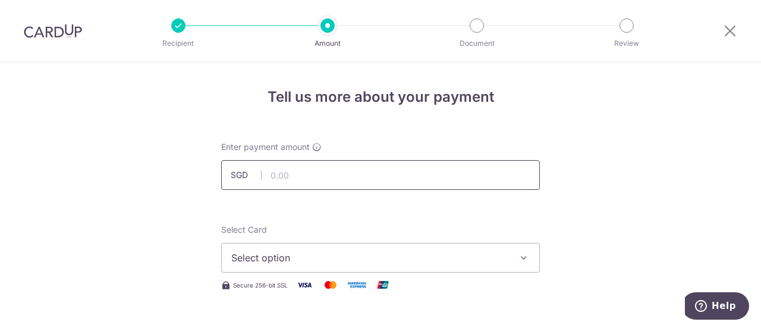
click at [351, 175] on input "text" at bounding box center [380, 175] width 319 height 30
type input "751.50"
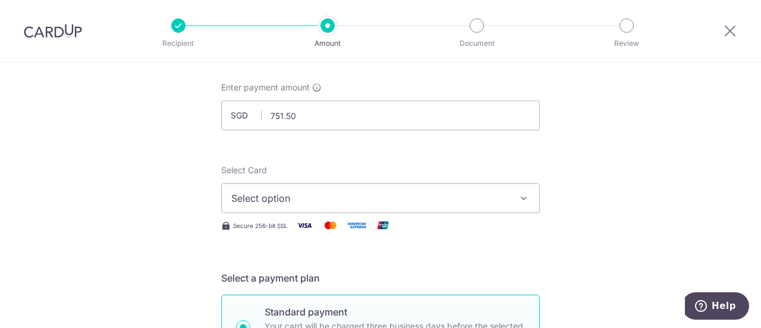
click at [328, 198] on span "Select option" at bounding box center [369, 198] width 277 height 14
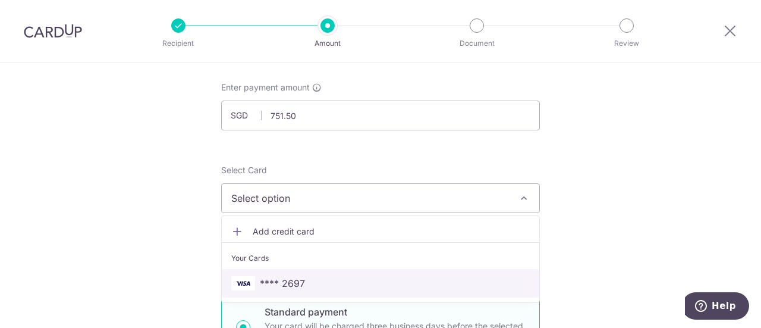
click at [313, 271] on link "**** 2697" at bounding box center [381, 283] width 318 height 29
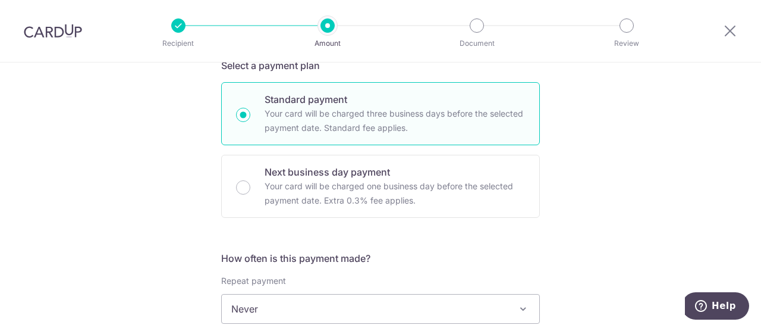
scroll to position [357, 0]
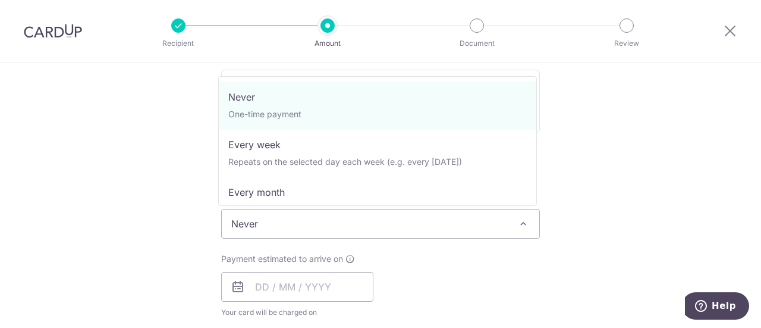
click at [326, 235] on span "Never" at bounding box center [381, 223] width 318 height 29
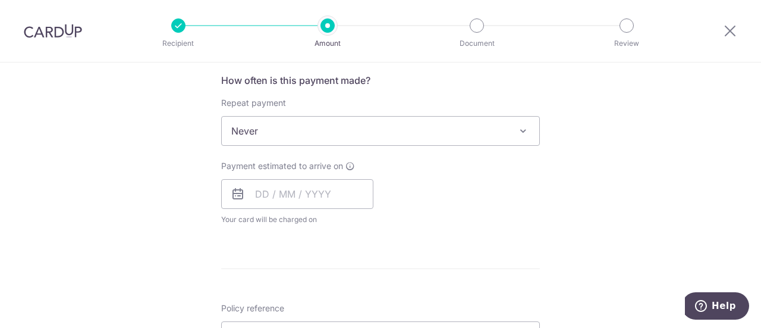
scroll to position [535, 0]
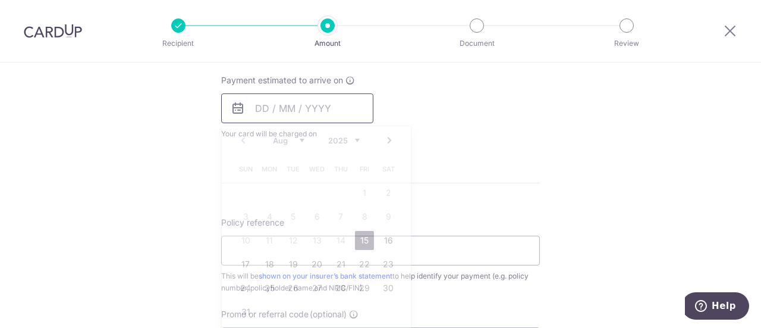
click at [309, 110] on input "text" at bounding box center [297, 108] width 152 height 30
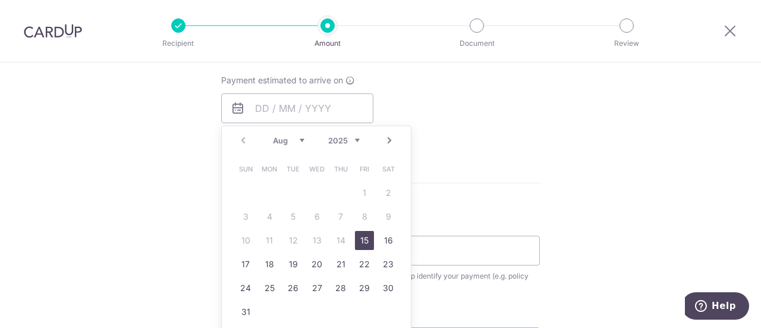
click at [362, 238] on link "15" at bounding box center [364, 240] width 19 height 19
type input "15/08/2025"
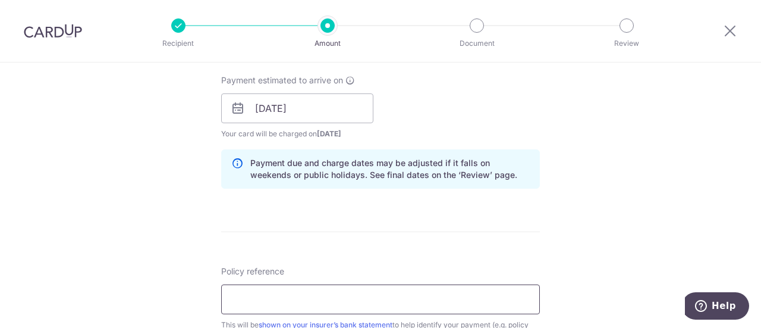
click at [354, 288] on input "Policy reference" at bounding box center [380, 299] width 319 height 30
type input "P520999617"
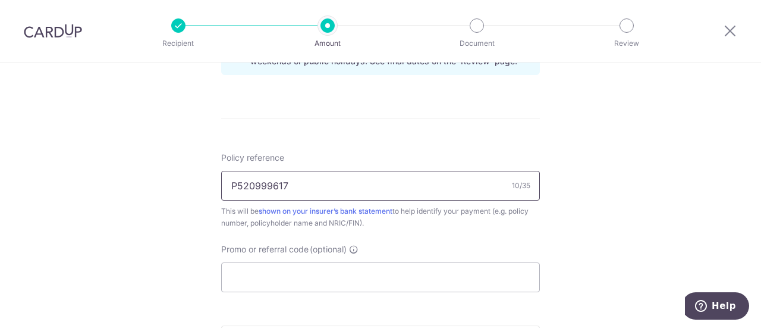
scroll to position [654, 0]
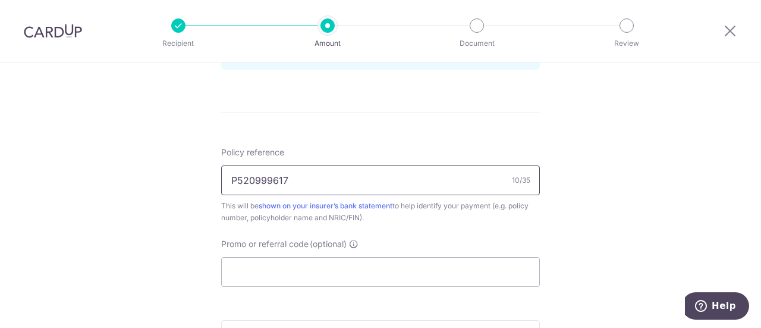
drag, startPoint x: 295, startPoint y: 175, endPoint x: 193, endPoint y: 174, distance: 102.3
type input "L534344779"
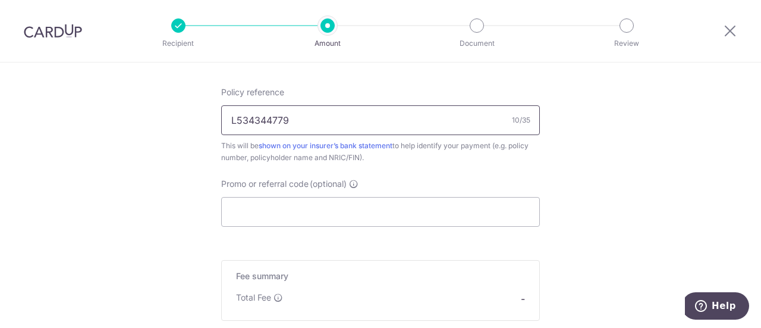
scroll to position [773, 0]
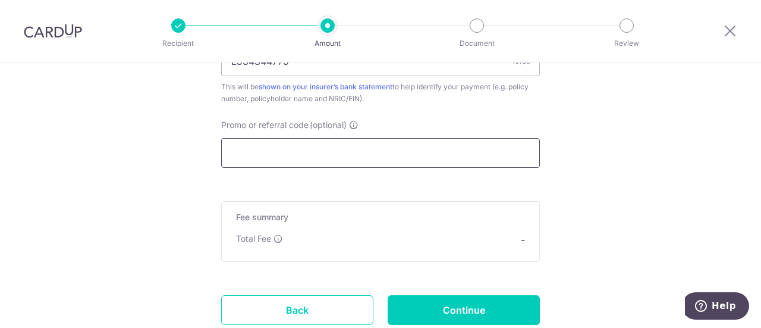
click at [351, 150] on input "Promo or referral code (optional)" at bounding box center [380, 153] width 319 height 30
paste input "OFF225"
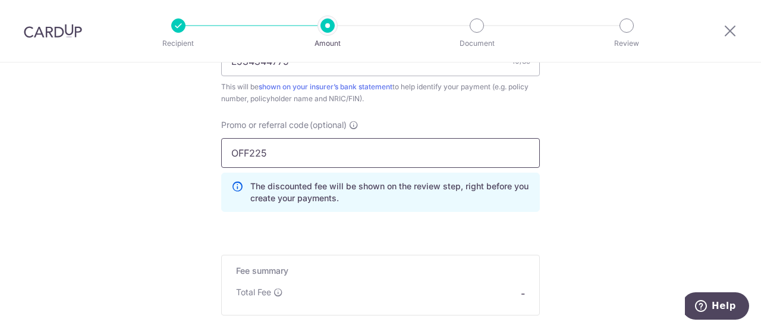
type input "OFF225"
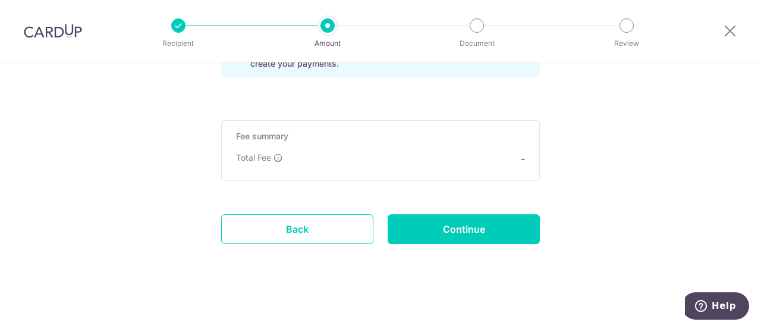
scroll to position [909, 0]
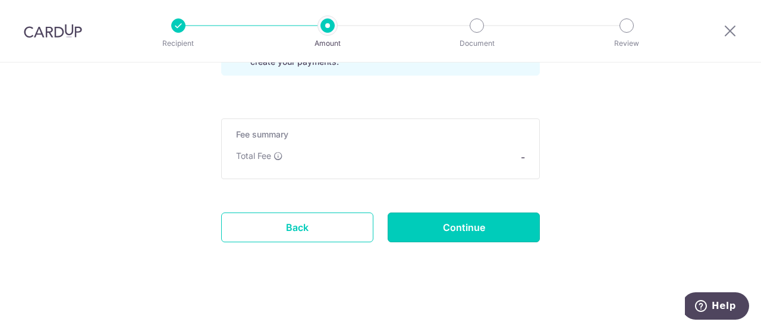
click at [463, 227] on input "Continue" at bounding box center [464, 227] width 152 height 30
type input "Create Schedule"
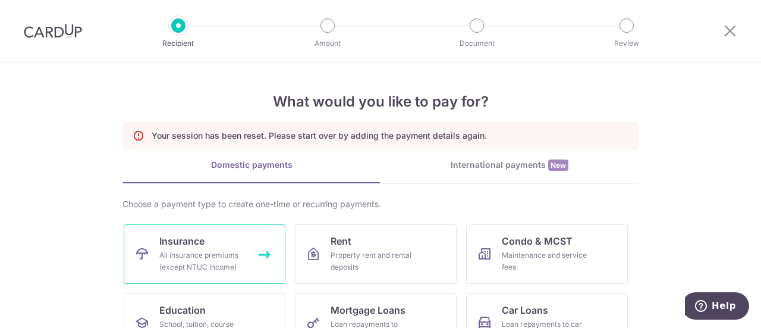
click at [202, 246] on link "Insurance All insurance premiums (except NTUC Income)" at bounding box center [205, 253] width 162 height 59
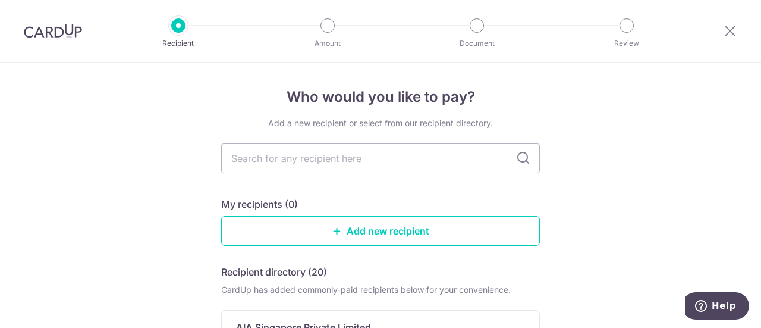
click at [332, 161] on input "text" at bounding box center [380, 158] width 319 height 30
type input "AIA Singapore"
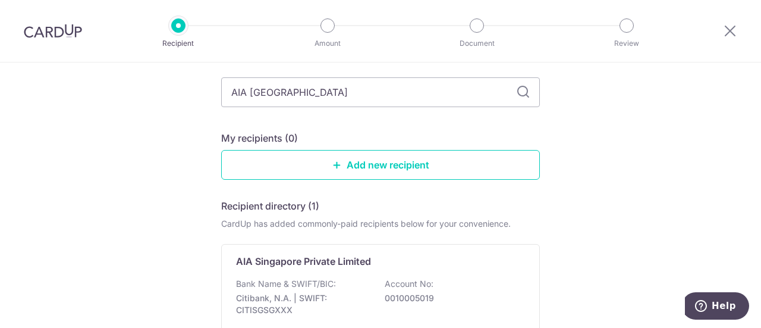
scroll to position [178, 0]
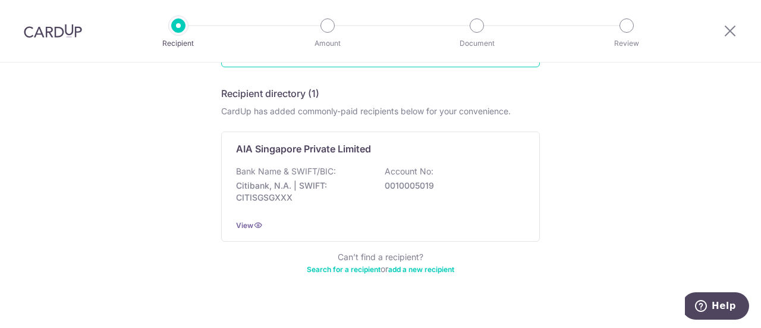
click at [338, 156] on div "AIA Singapore Private Limited Bank Name & SWIFT/BIC: Citibank, N.A. | SWIFT: CI…" at bounding box center [380, 186] width 319 height 110
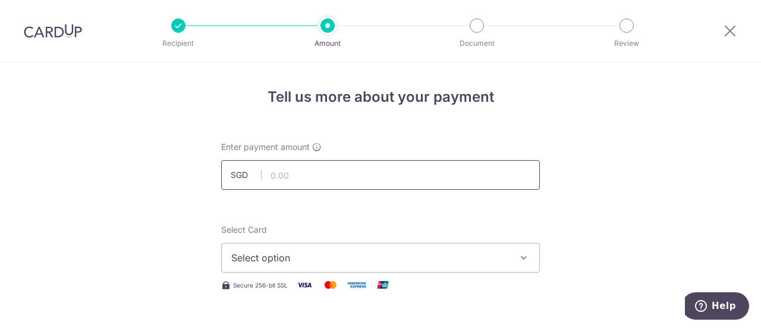
click at [329, 172] on input "text" at bounding box center [380, 175] width 319 height 30
type input "751.50"
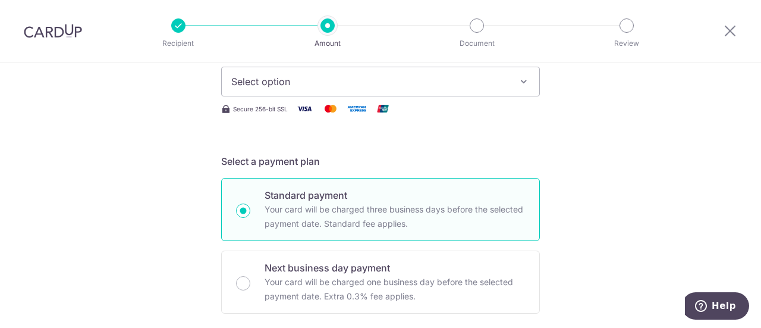
scroll to position [119, 0]
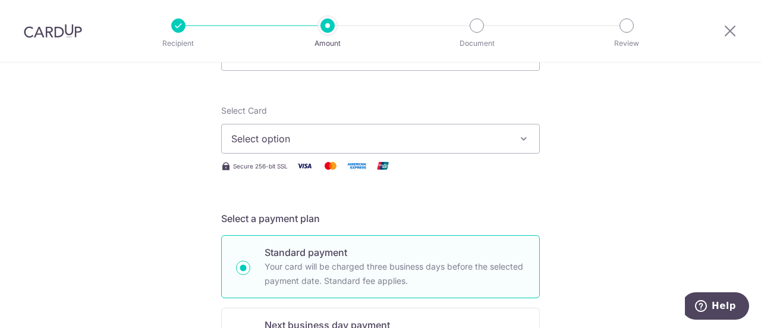
click at [322, 129] on button "Select option" at bounding box center [380, 139] width 319 height 30
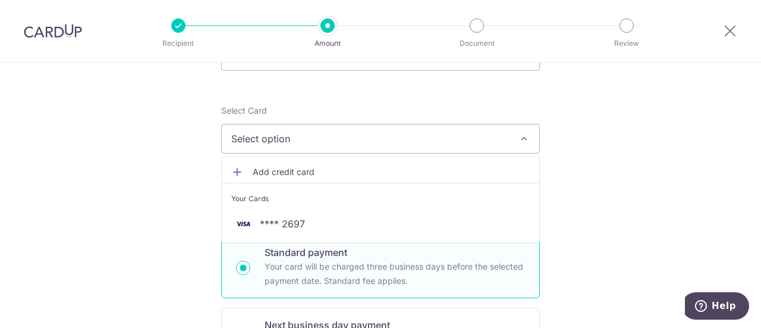
click at [303, 205] on li "Your Cards" at bounding box center [381, 196] width 318 height 27
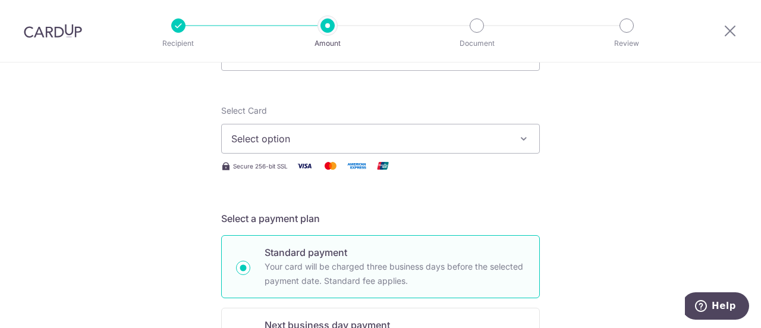
click at [304, 137] on span "Select option" at bounding box center [369, 138] width 277 height 14
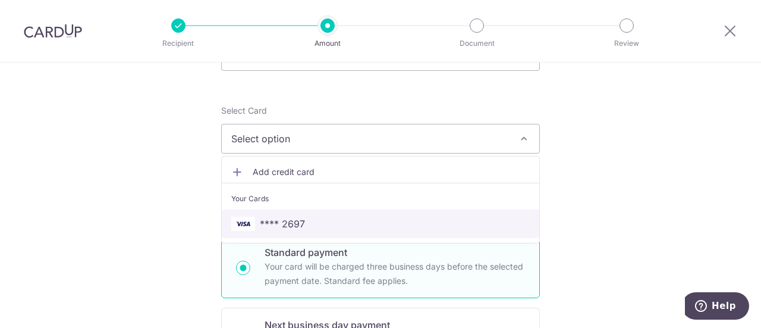
click at [306, 219] on span "**** 2697" at bounding box center [380, 223] width 299 height 14
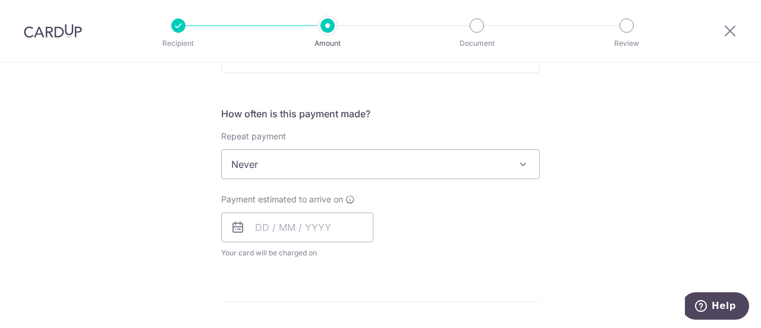
scroll to position [476, 0]
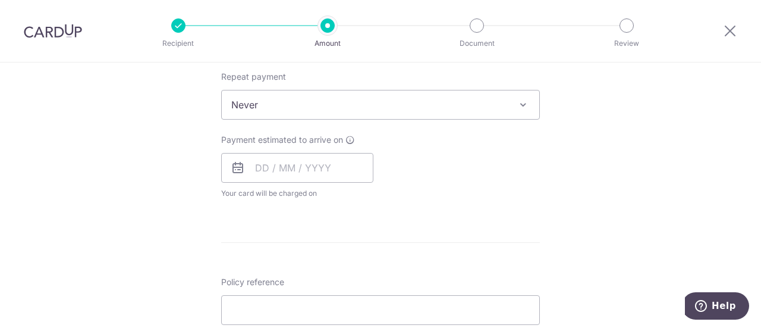
click at [326, 96] on span "Never" at bounding box center [381, 104] width 318 height 29
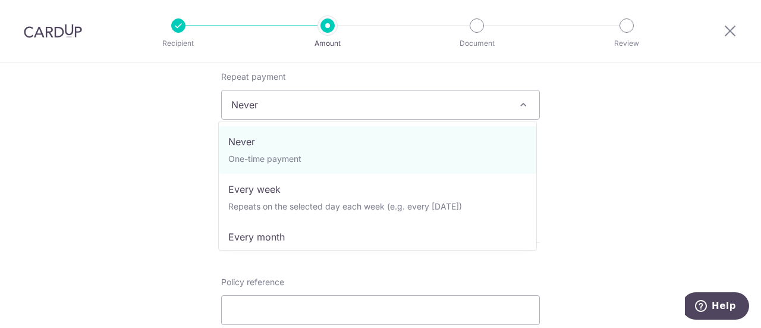
click at [326, 96] on span "Never" at bounding box center [381, 104] width 318 height 29
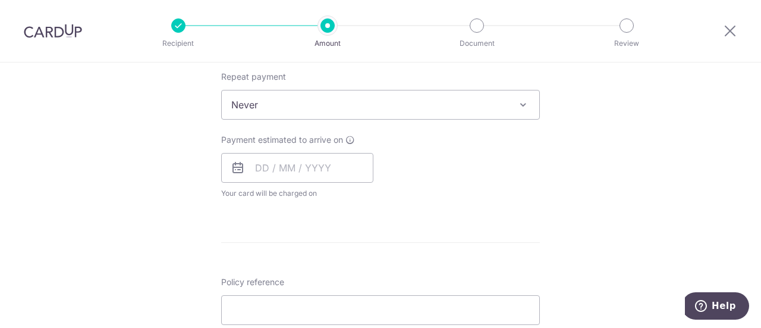
scroll to position [535, 0]
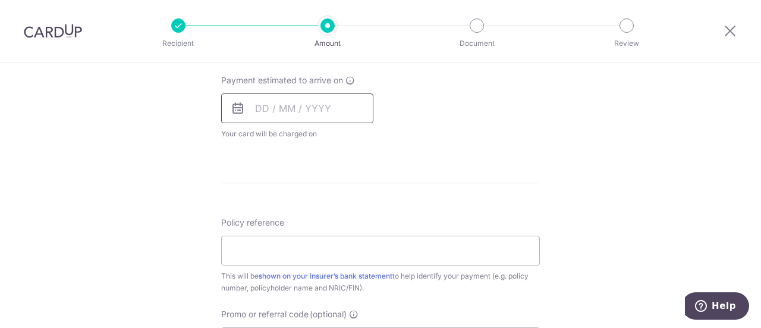
click at [283, 109] on input "text" at bounding box center [297, 108] width 152 height 30
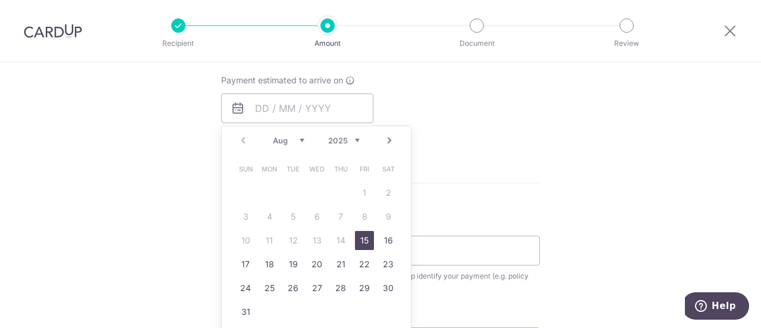
click at [366, 234] on link "15" at bounding box center [364, 240] width 19 height 19
type input "[DATE]"
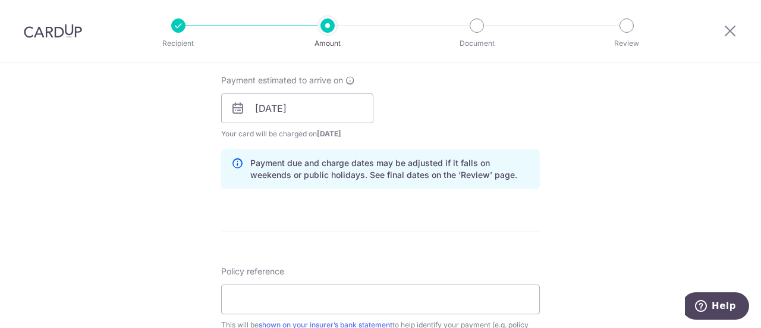
click at [507, 214] on form "Enter payment amount SGD 751.50 751.50 Select Card **** 2697 Add credit card Yo…" at bounding box center [380, 101] width 319 height 990
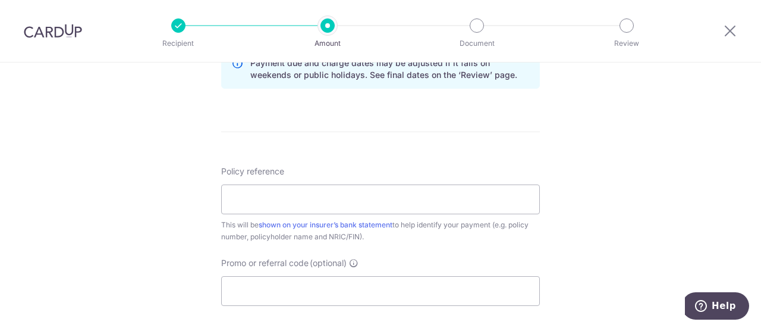
scroll to position [654, 0]
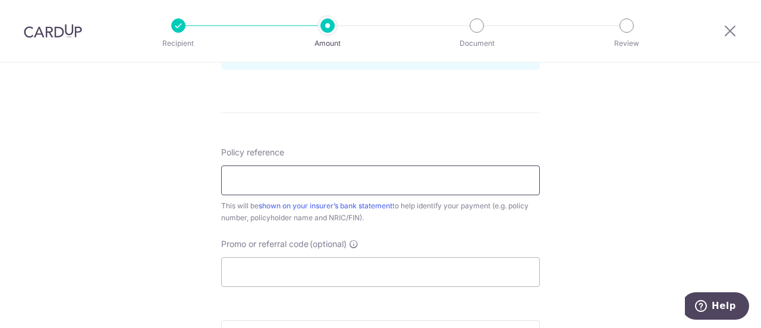
click at [295, 184] on input "Policy reference" at bounding box center [380, 180] width 319 height 30
type input "P520999617"
click at [478, 204] on div "This will be shown on your insurer’s bank statement to help identify your payme…" at bounding box center [380, 212] width 319 height 24
drag, startPoint x: 234, startPoint y: 180, endPoint x: 208, endPoint y: 179, distance: 26.2
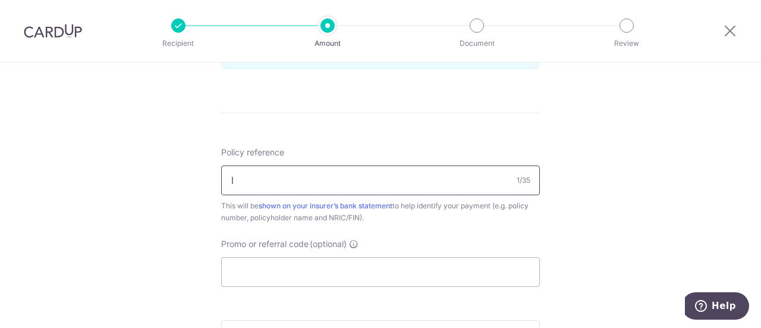
type input "L534344779"
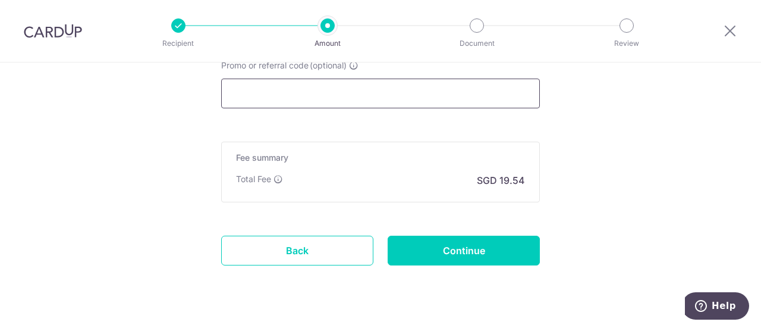
click at [288, 93] on input "Promo or referral code (optional)" at bounding box center [380, 93] width 319 height 30
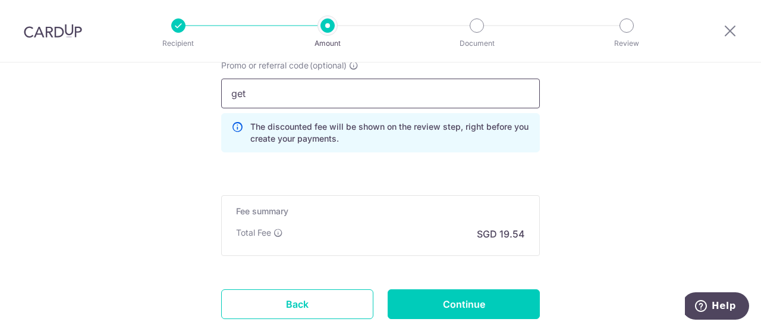
drag, startPoint x: 248, startPoint y: 99, endPoint x: 209, endPoint y: 96, distance: 38.8
click at [214, 95] on div "Promo or referral code (optional) get The discounted fee will be shown on the r…" at bounding box center [380, 110] width 333 height 102
paste input "OFF225"
type input "OFF225"
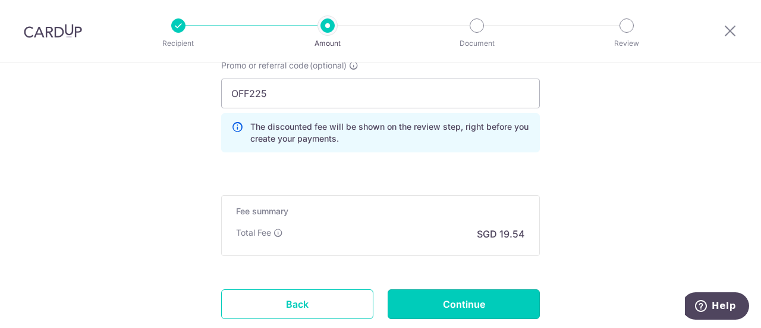
click at [498, 298] on input "Continue" at bounding box center [464, 304] width 152 height 30
type input "Create Schedule"
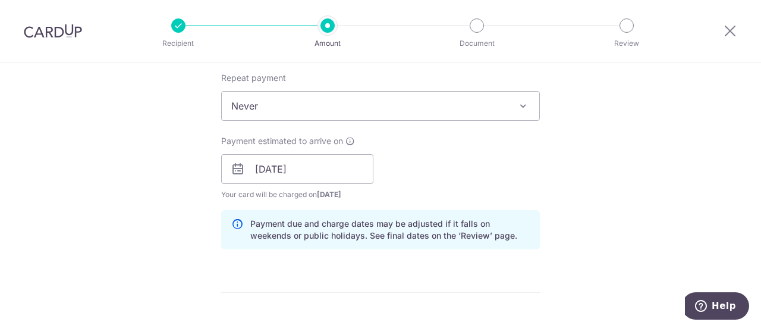
scroll to position [476, 0]
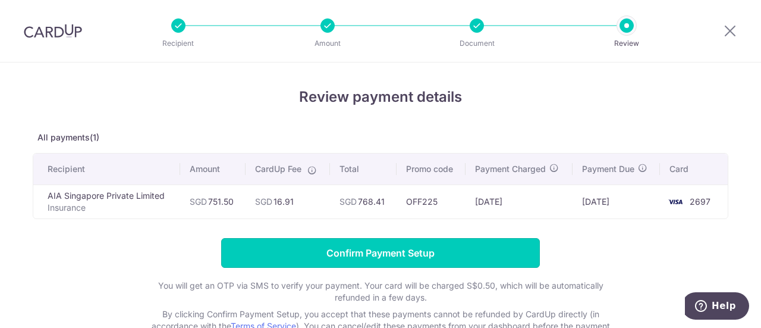
click at [414, 253] on input "Confirm Payment Setup" at bounding box center [380, 253] width 319 height 30
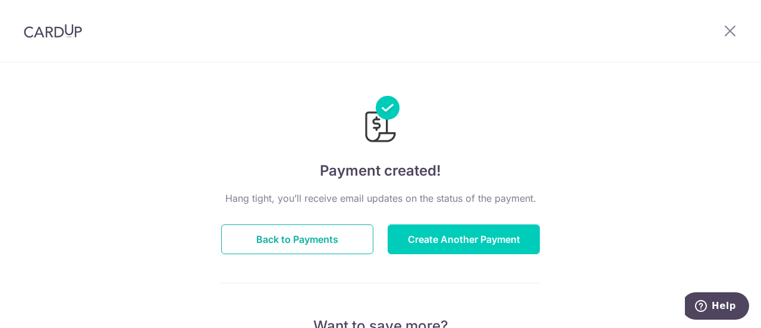
click at [344, 240] on button "Back to Payments" at bounding box center [297, 239] width 152 height 30
